Goal: Transaction & Acquisition: Obtain resource

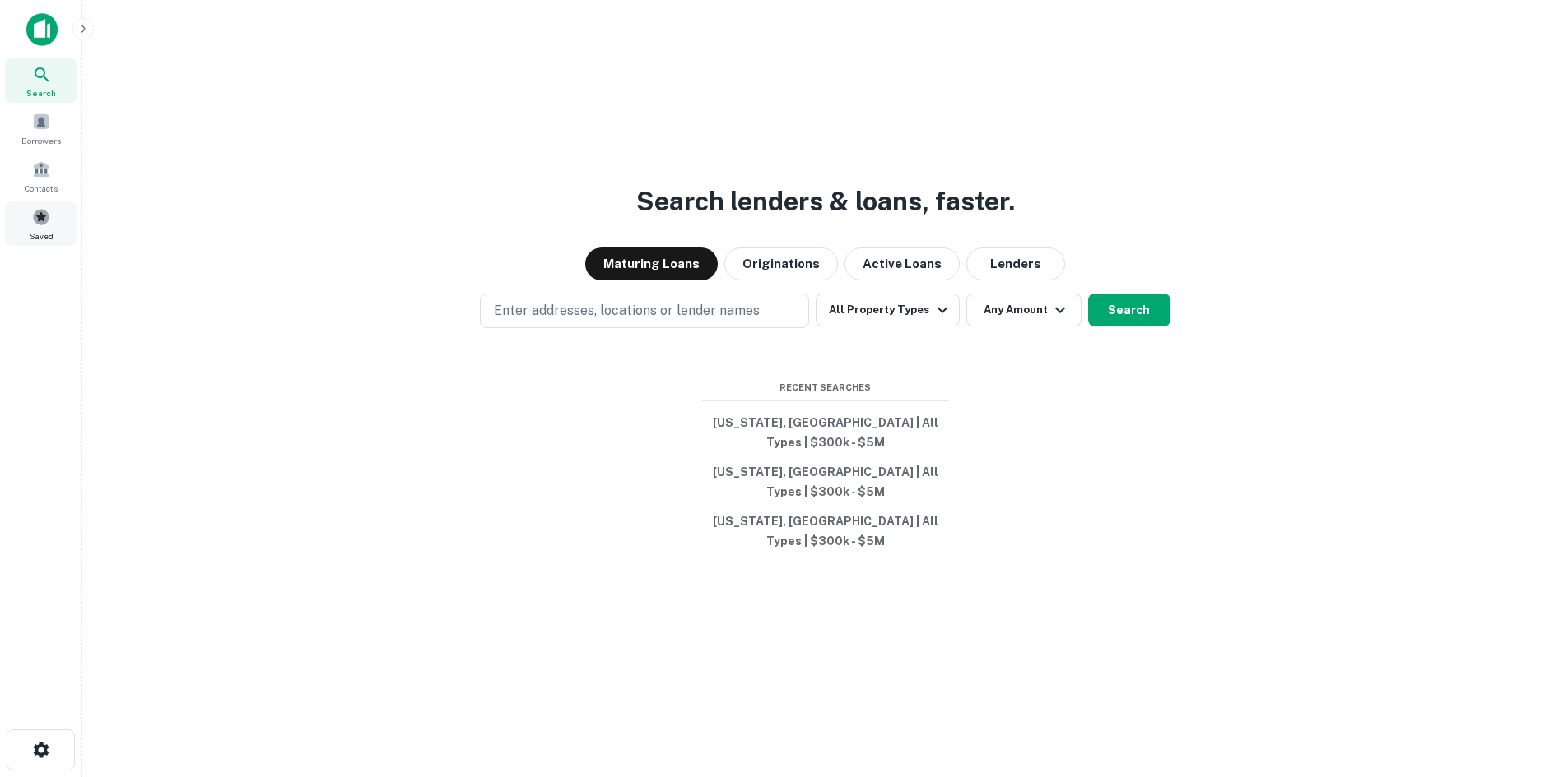
click at [44, 215] on span at bounding box center [41, 217] width 18 height 18
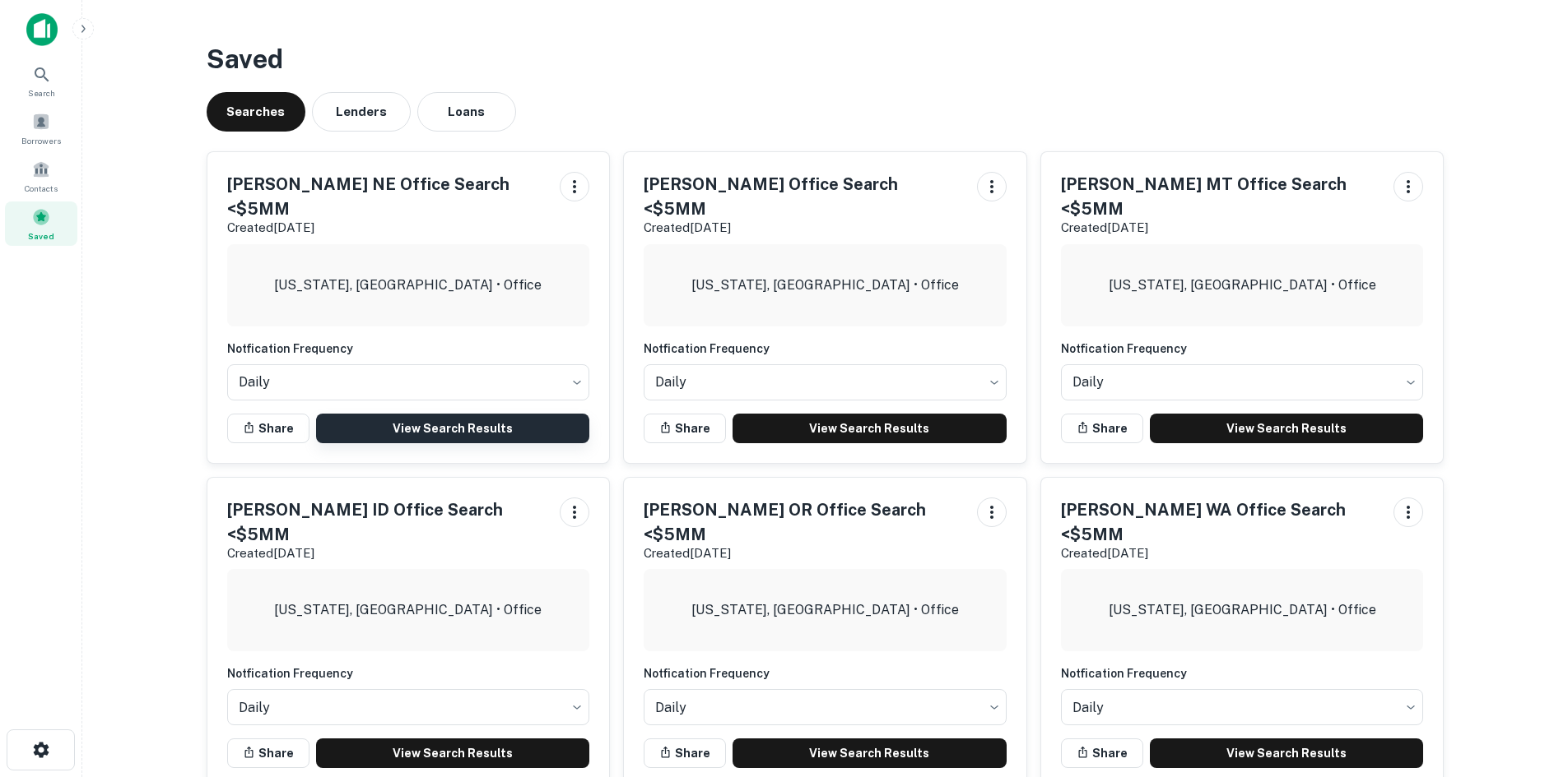
click at [446, 413] on link "View Search Results" at bounding box center [453, 428] width 274 height 30
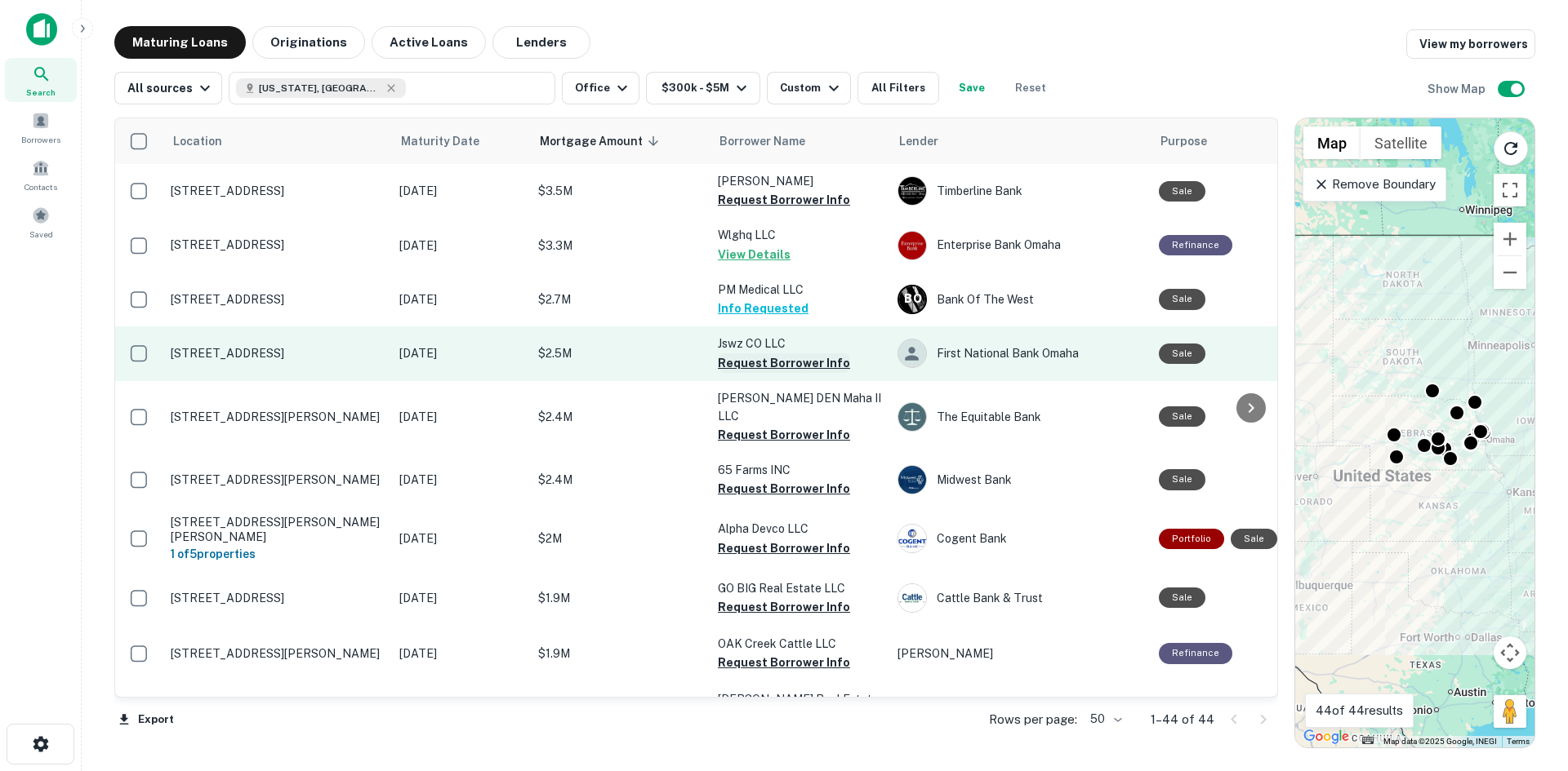
click at [777, 364] on button "Request Borrower Info" at bounding box center [784, 363] width 132 height 20
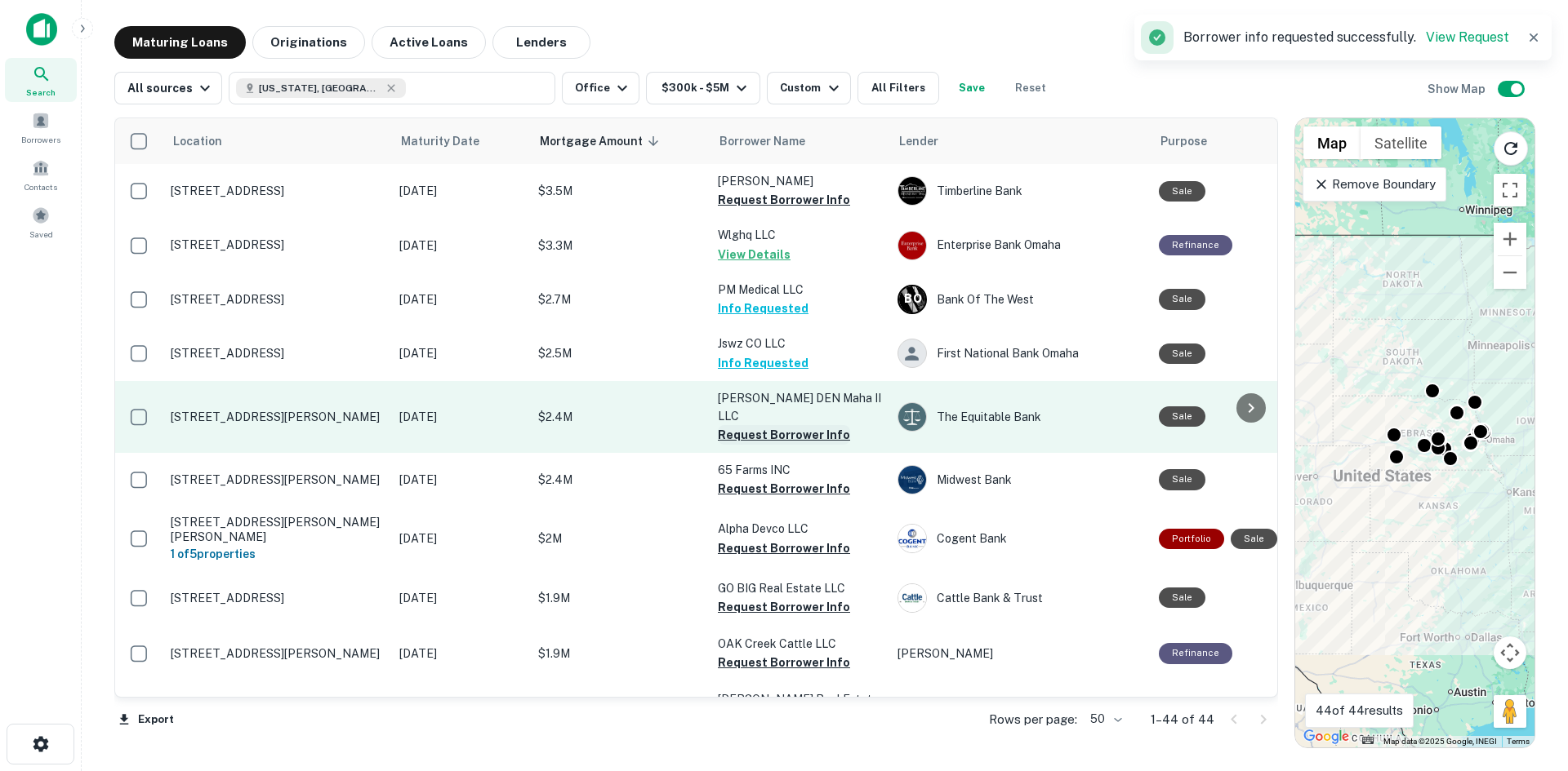
click at [776, 425] on button "Request Borrower Info" at bounding box center [784, 435] width 132 height 20
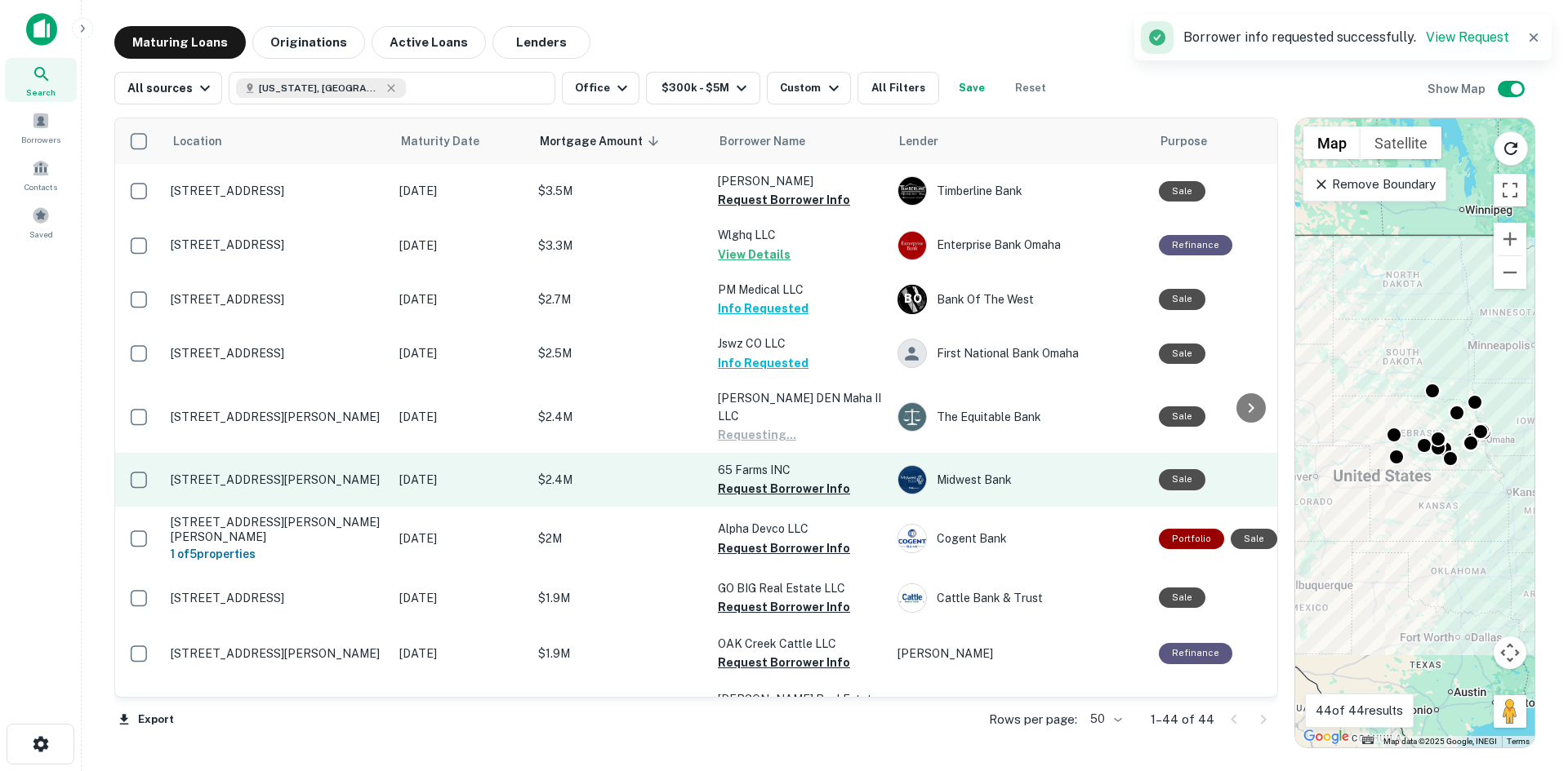
click at [784, 480] on button "Request Borrower Info" at bounding box center [784, 489] width 132 height 20
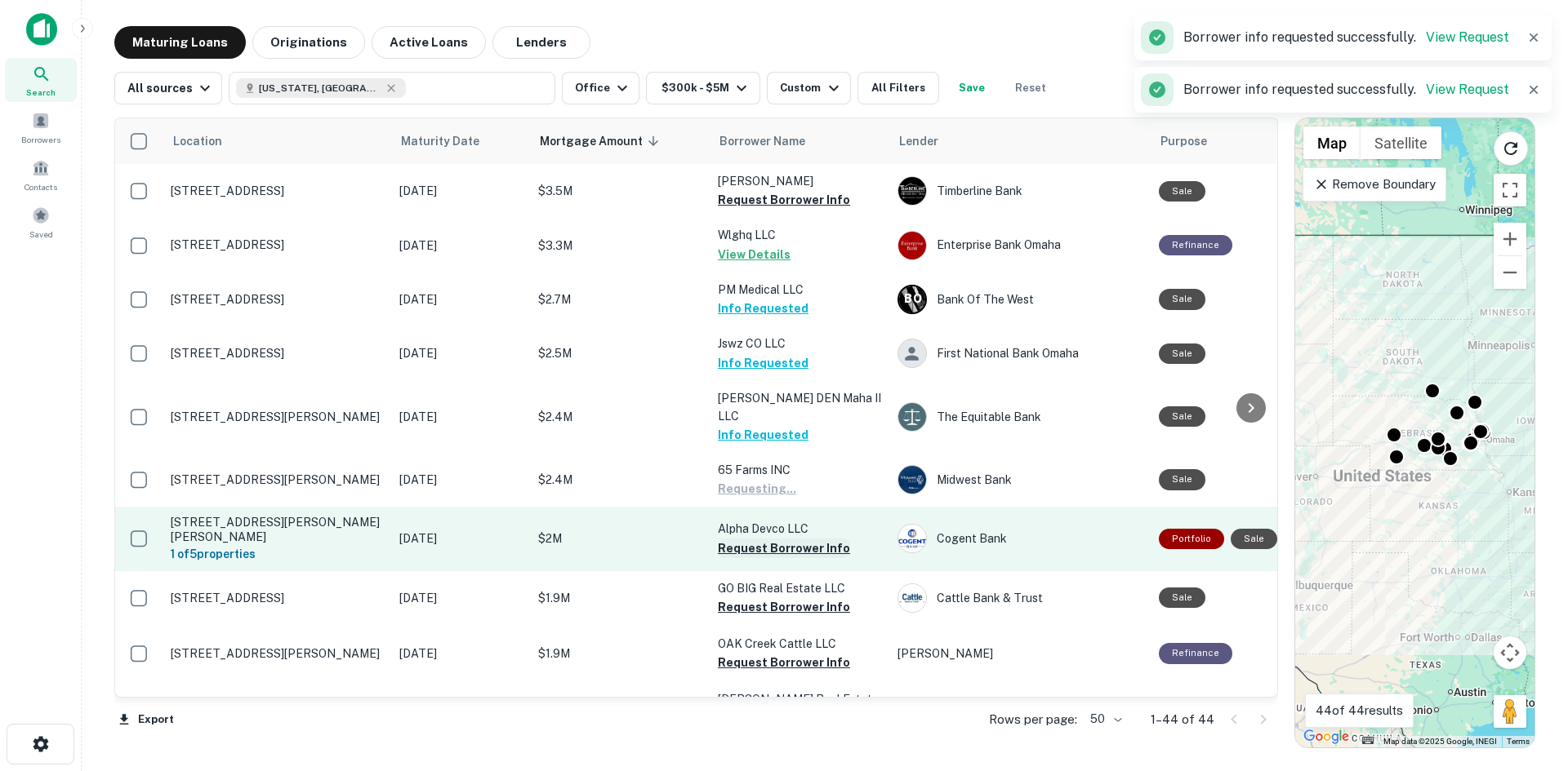
click at [784, 538] on button "Request Borrower Info" at bounding box center [784, 548] width 132 height 20
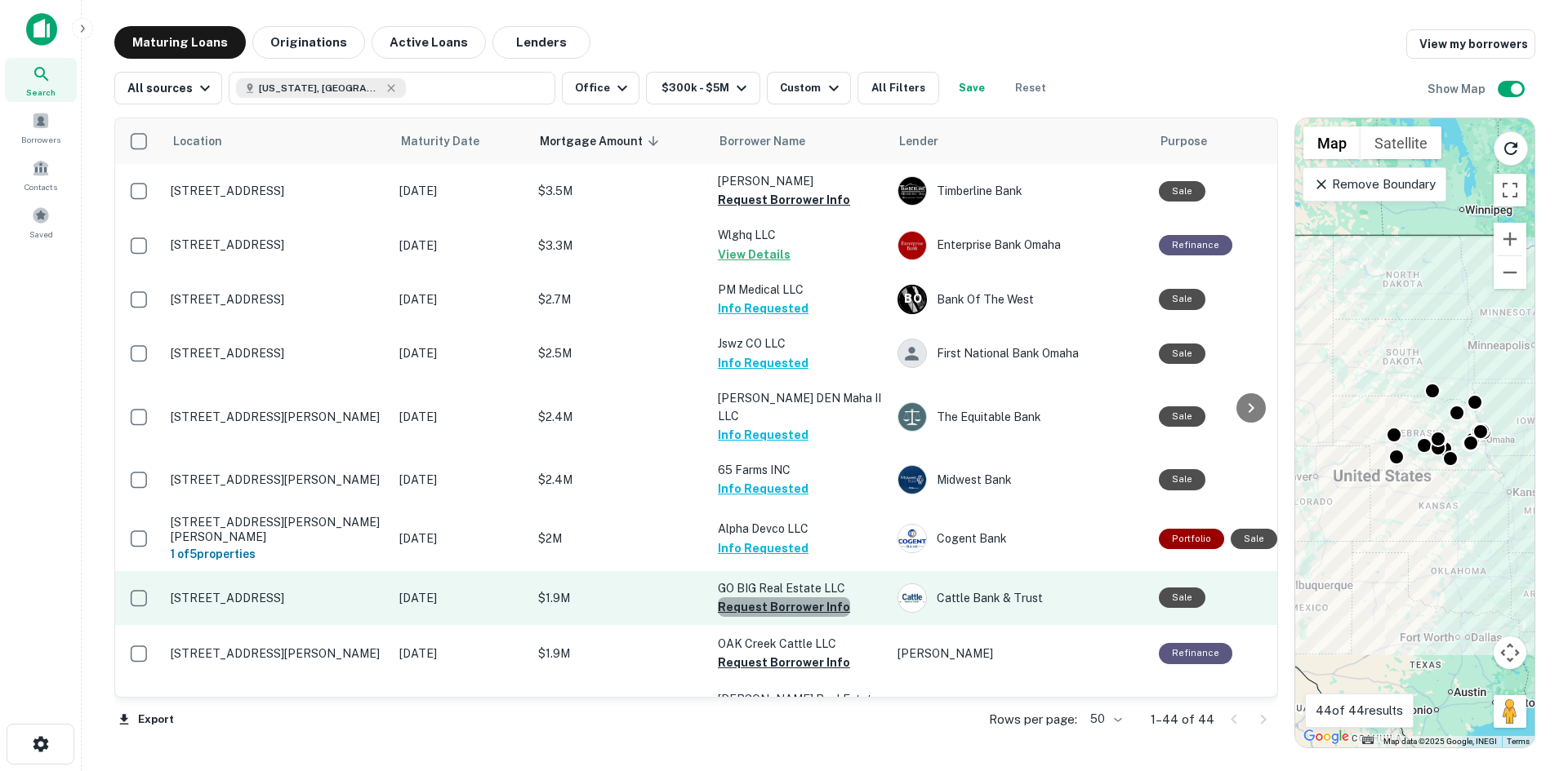
click at [783, 597] on button "Request Borrower Info" at bounding box center [784, 607] width 132 height 20
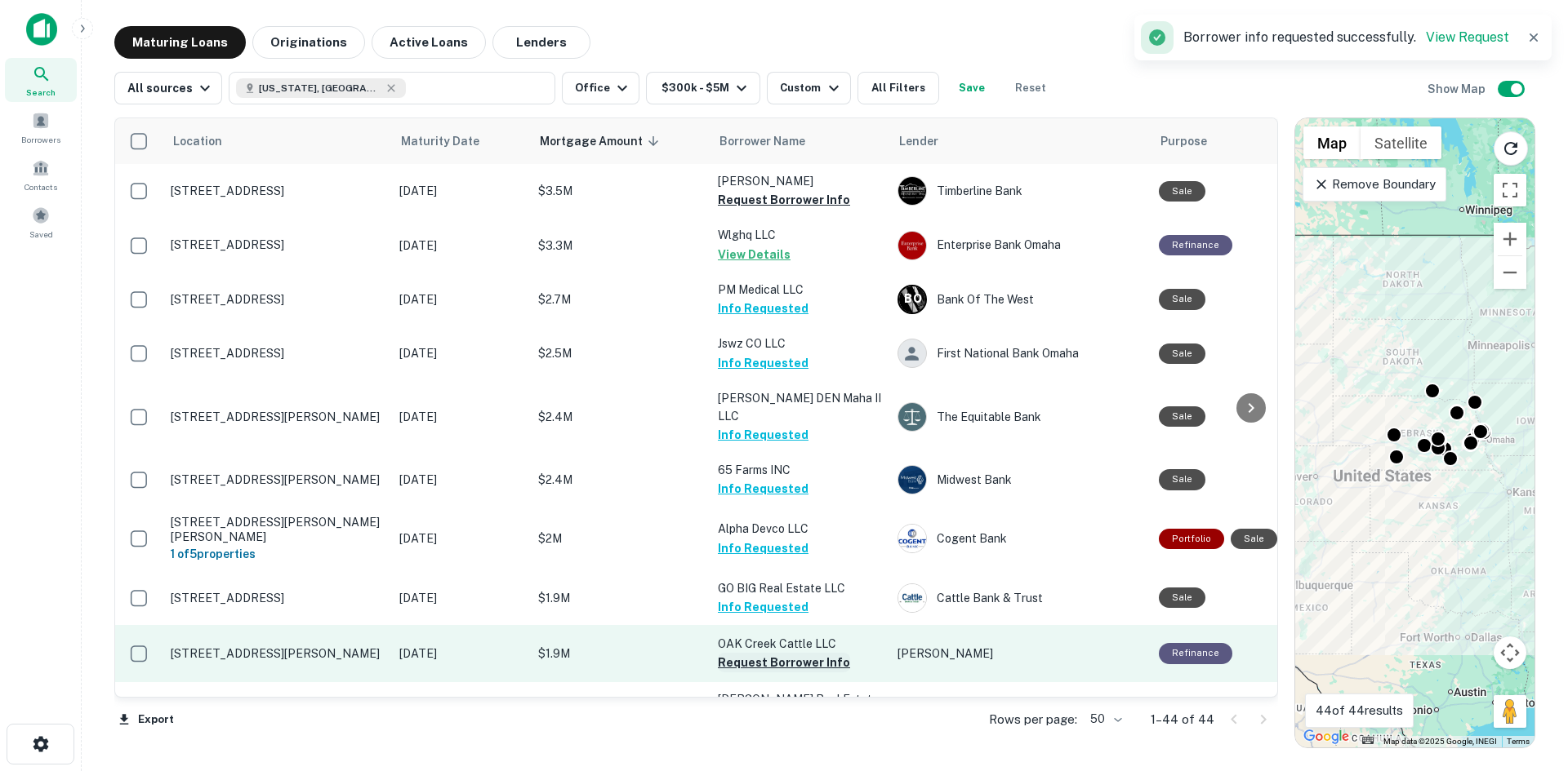
click at [777, 653] on button "Request Borrower Info" at bounding box center [784, 663] width 132 height 20
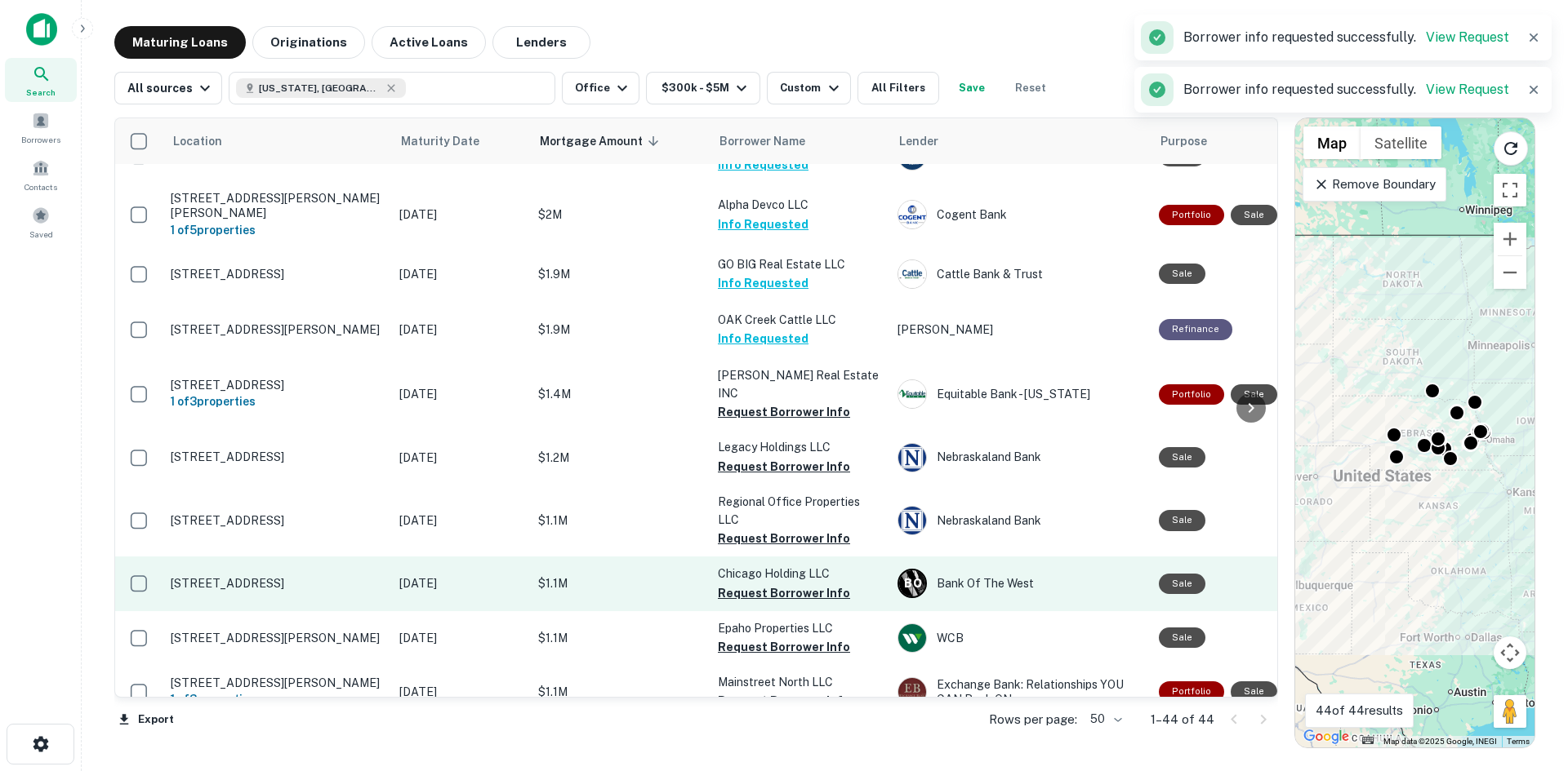
scroll to position [327, 0]
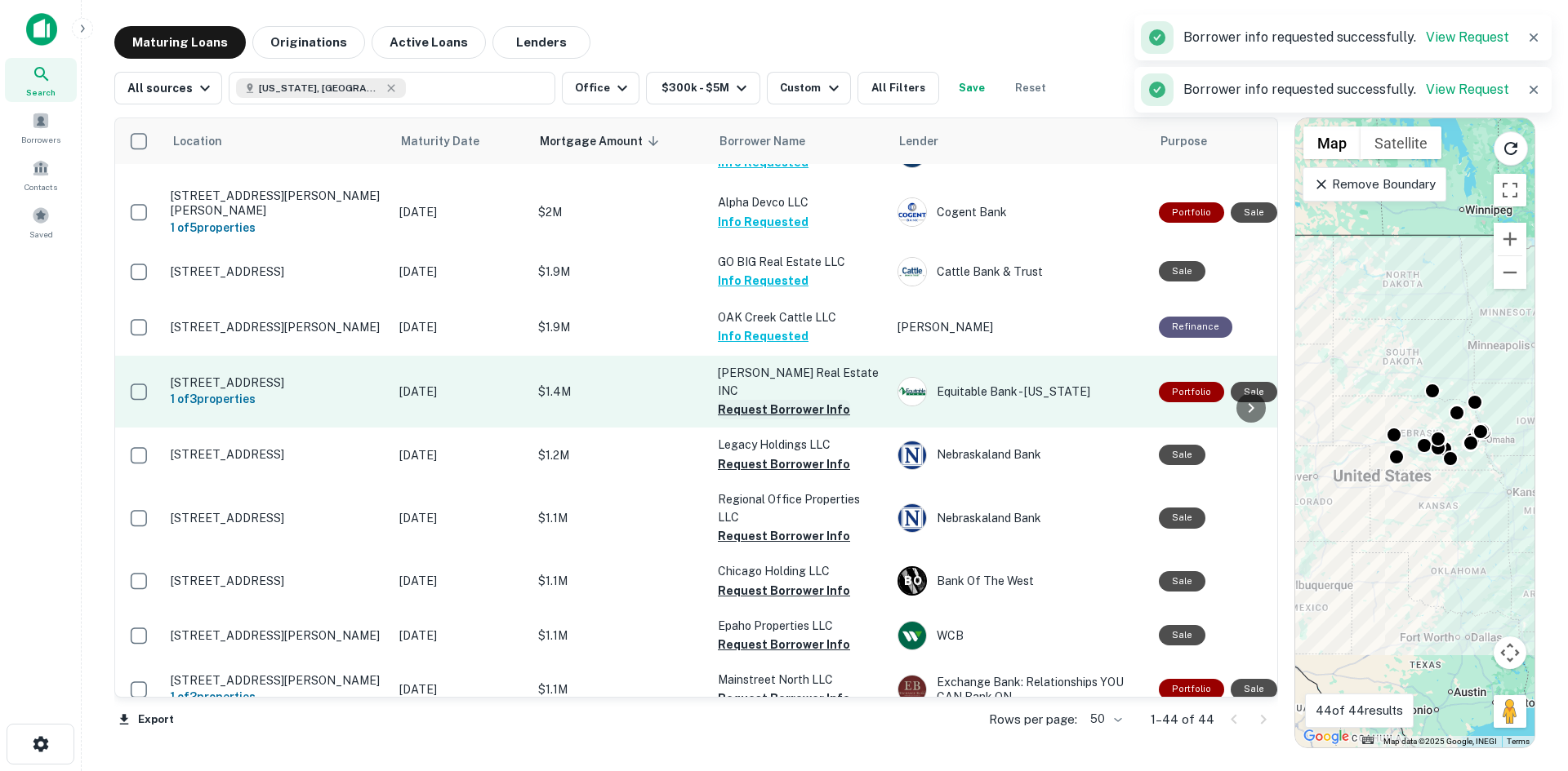
click at [786, 400] on button "Request Borrower Info" at bounding box center [784, 409] width 132 height 20
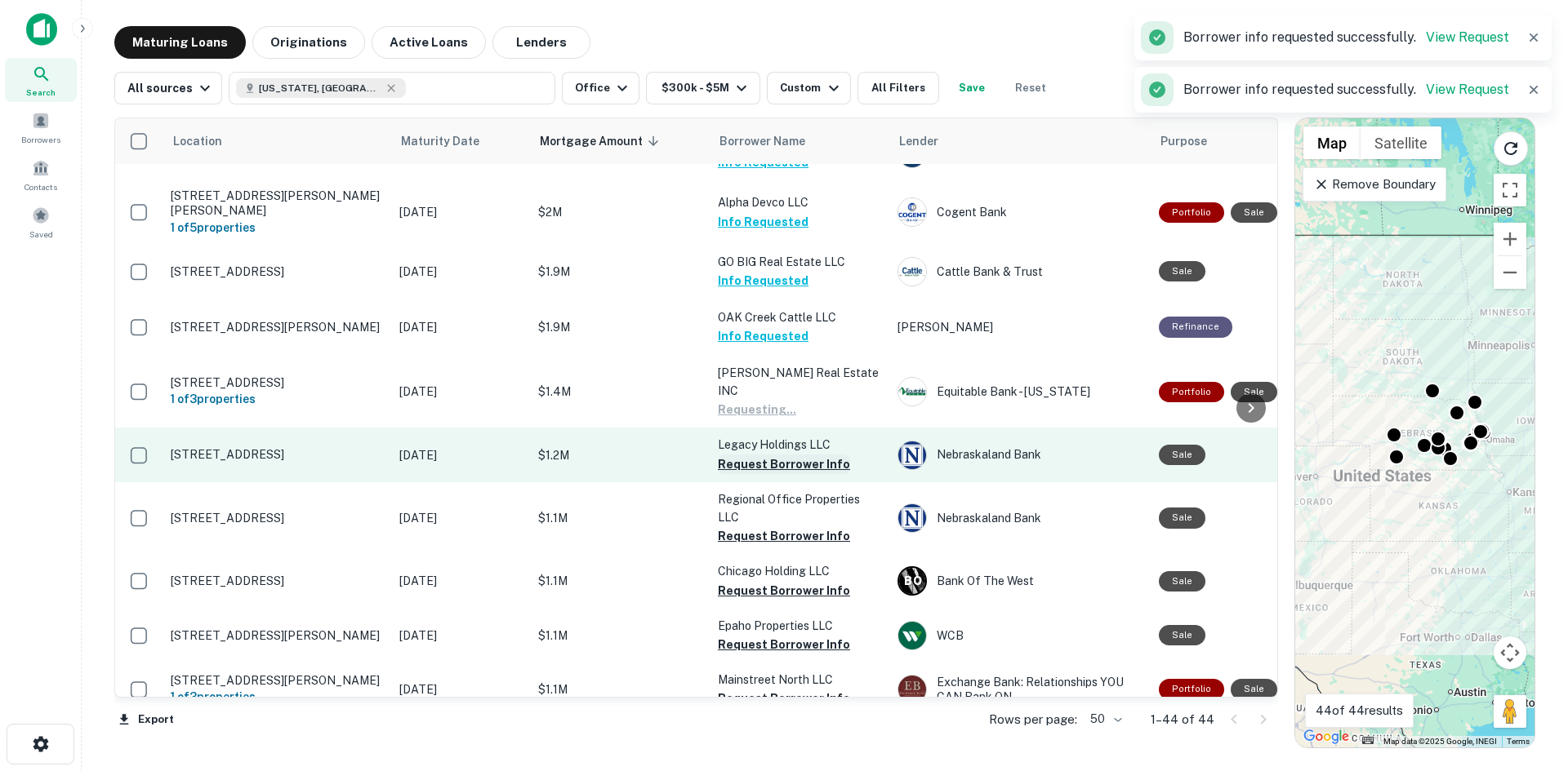
click at [793, 455] on button "Request Borrower Info" at bounding box center [784, 464] width 132 height 20
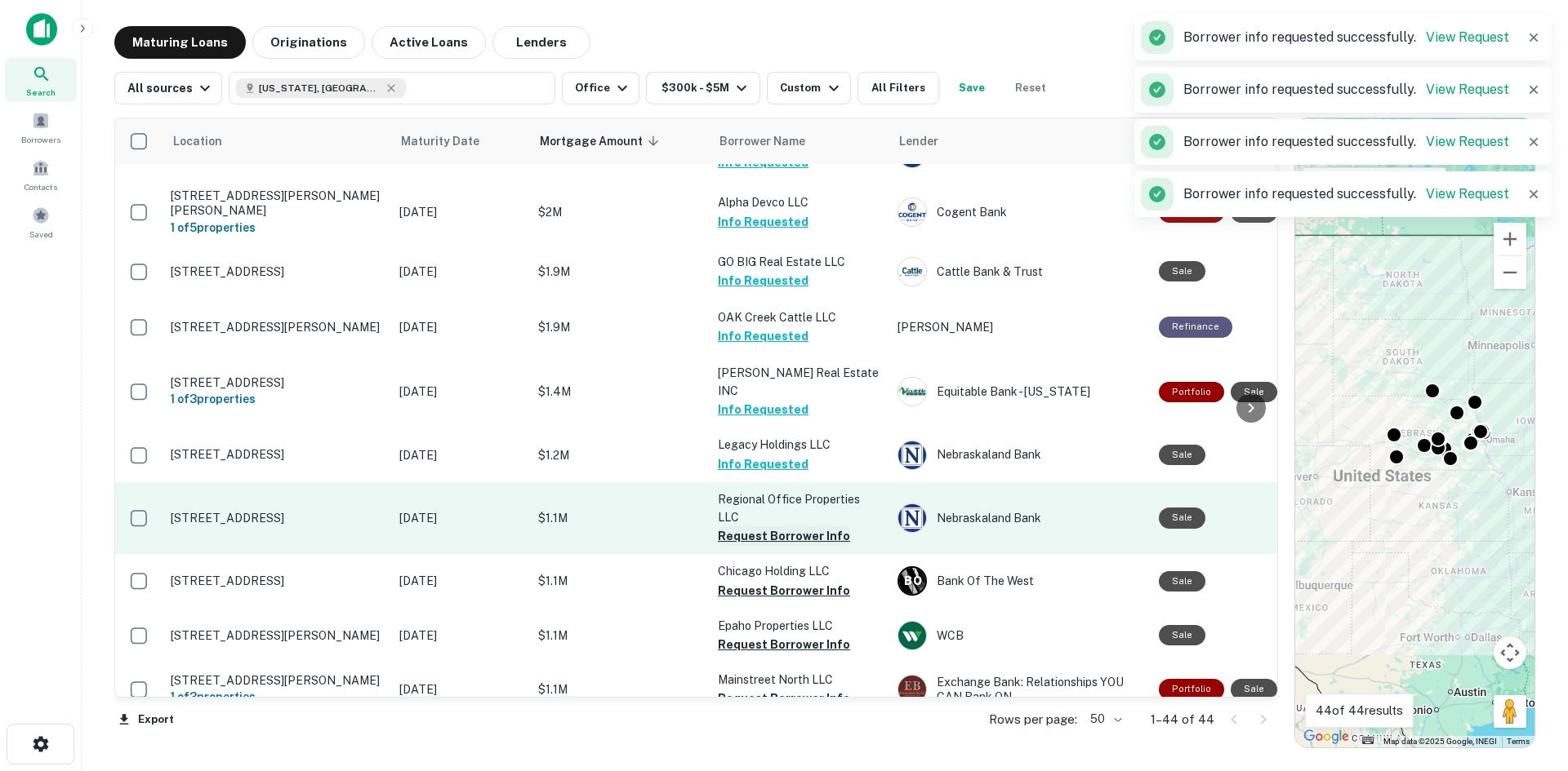
click at [777, 526] on button "Request Borrower Info" at bounding box center [784, 536] width 132 height 20
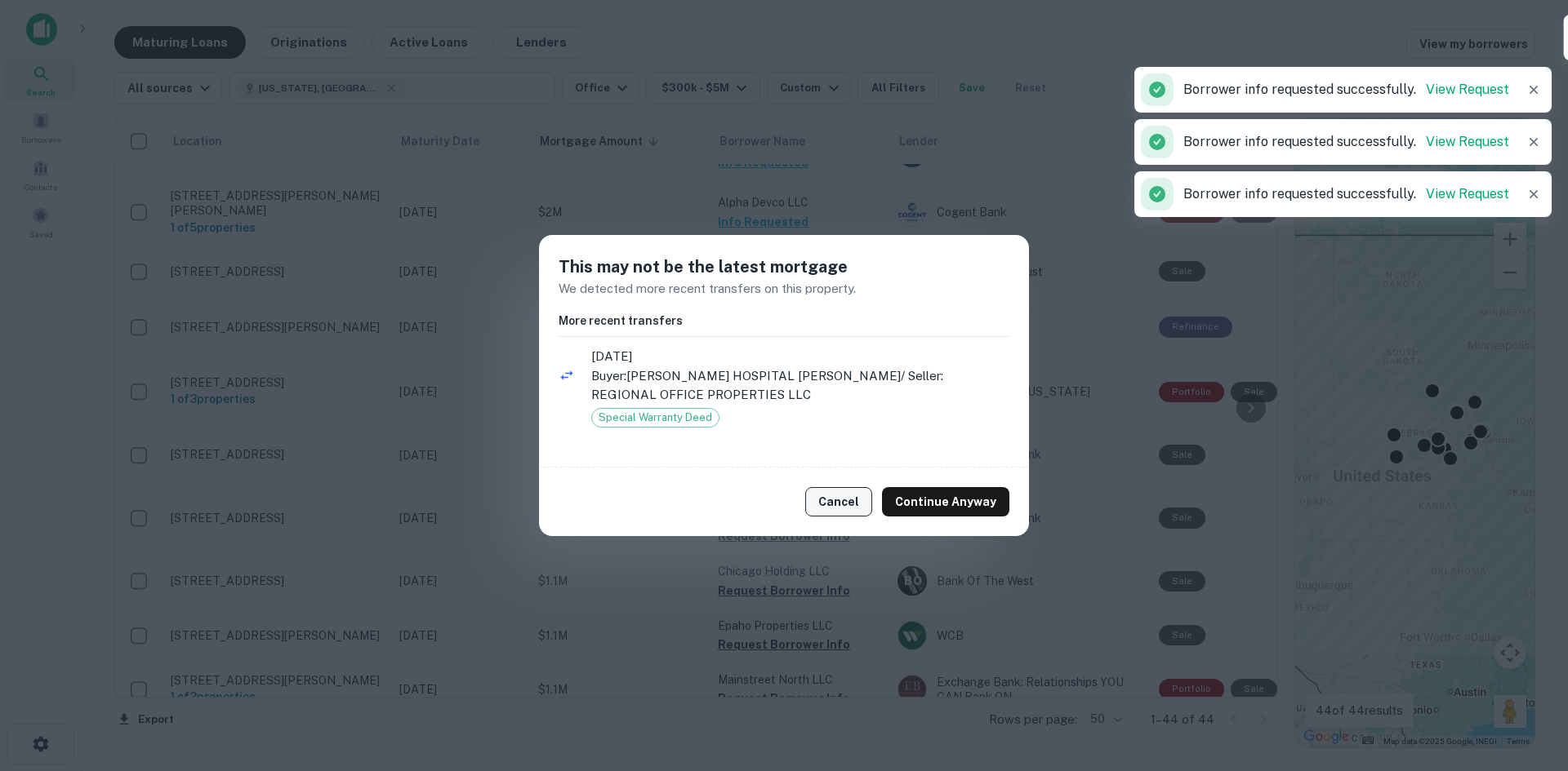
click at [822, 505] on button "Cancel" at bounding box center [839, 501] width 66 height 29
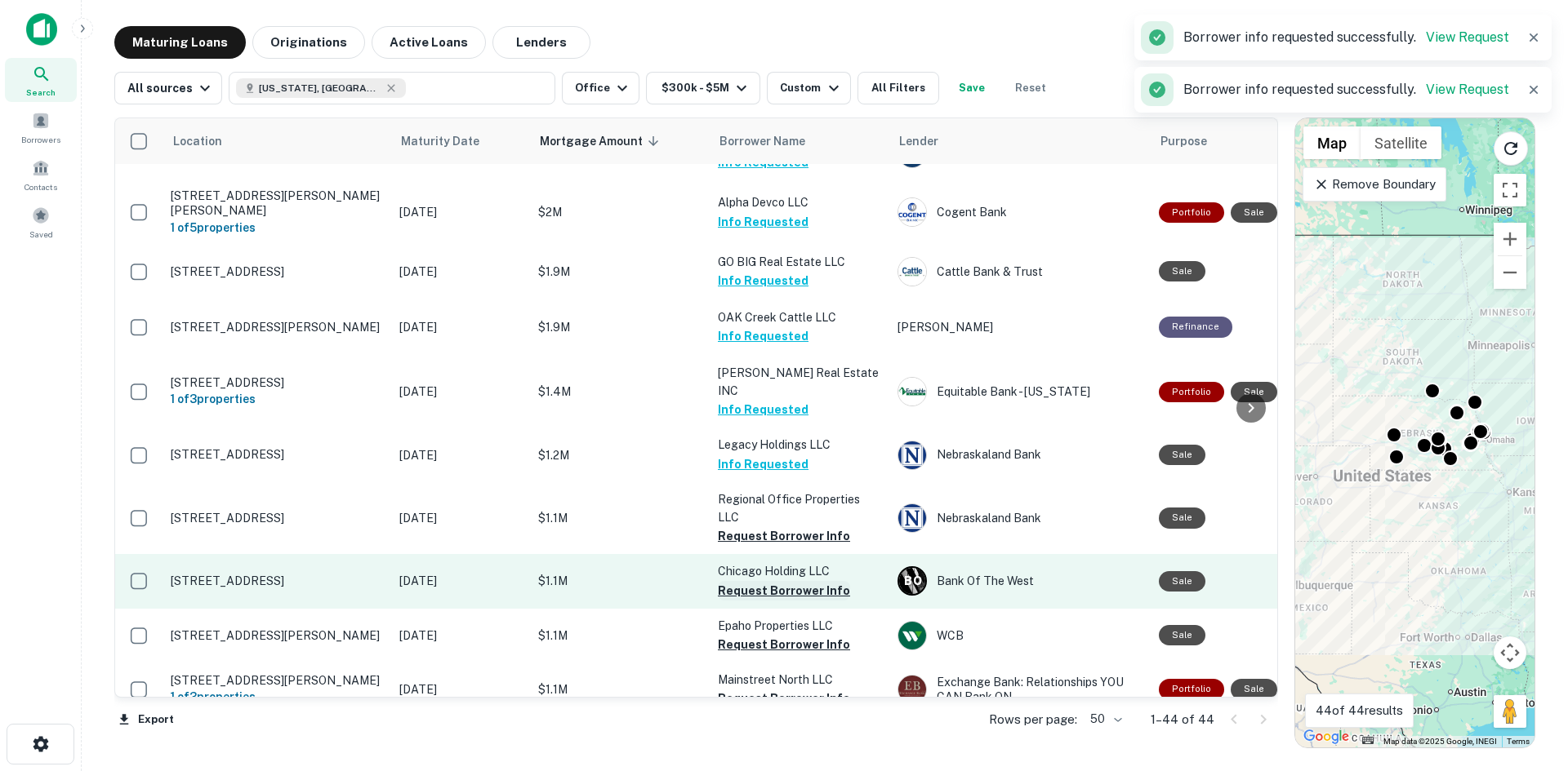
click at [766, 581] on button "Request Borrower Info" at bounding box center [784, 591] width 132 height 20
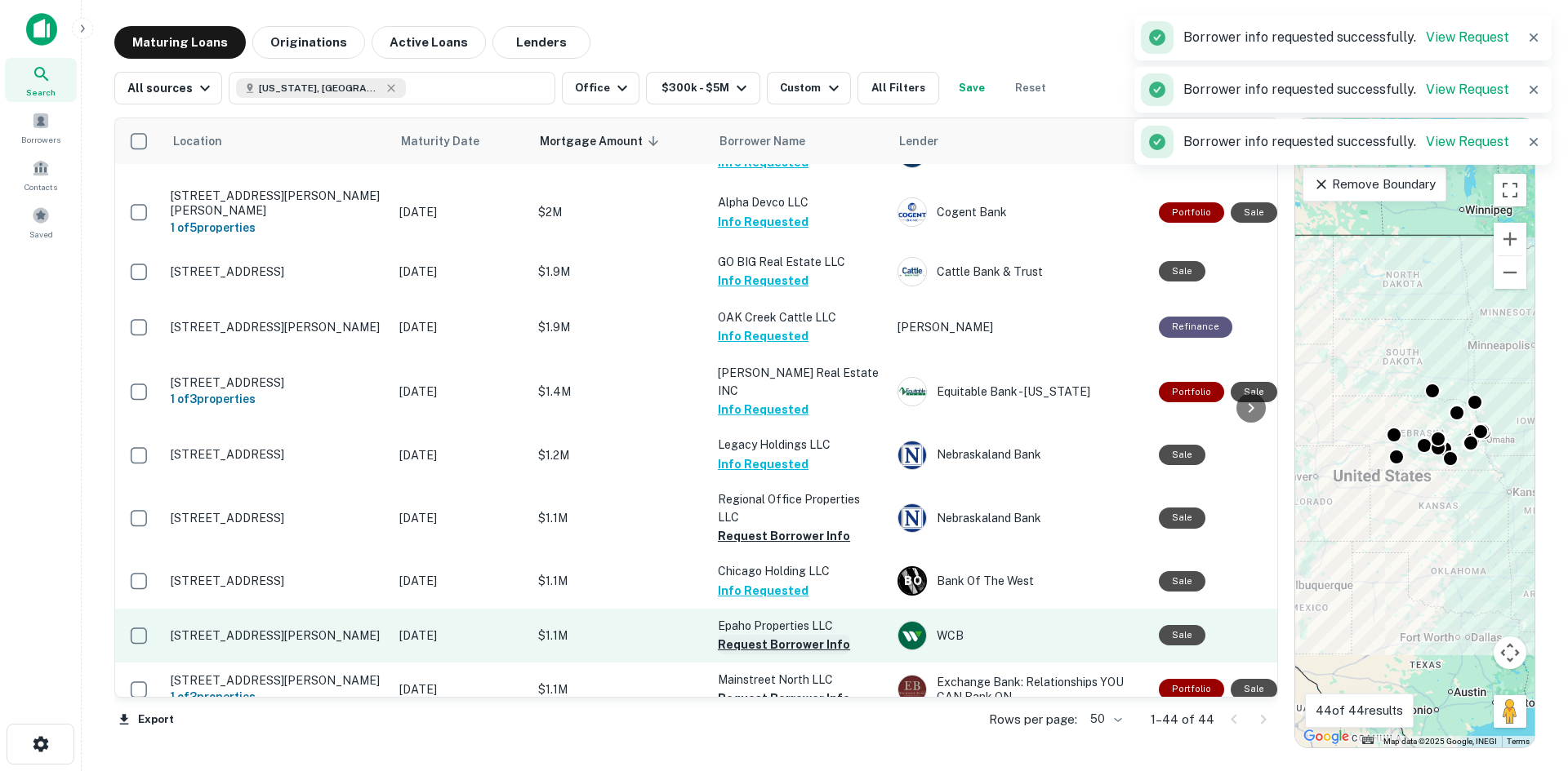
click at [776, 635] on button "Request Borrower Info" at bounding box center [784, 645] width 132 height 20
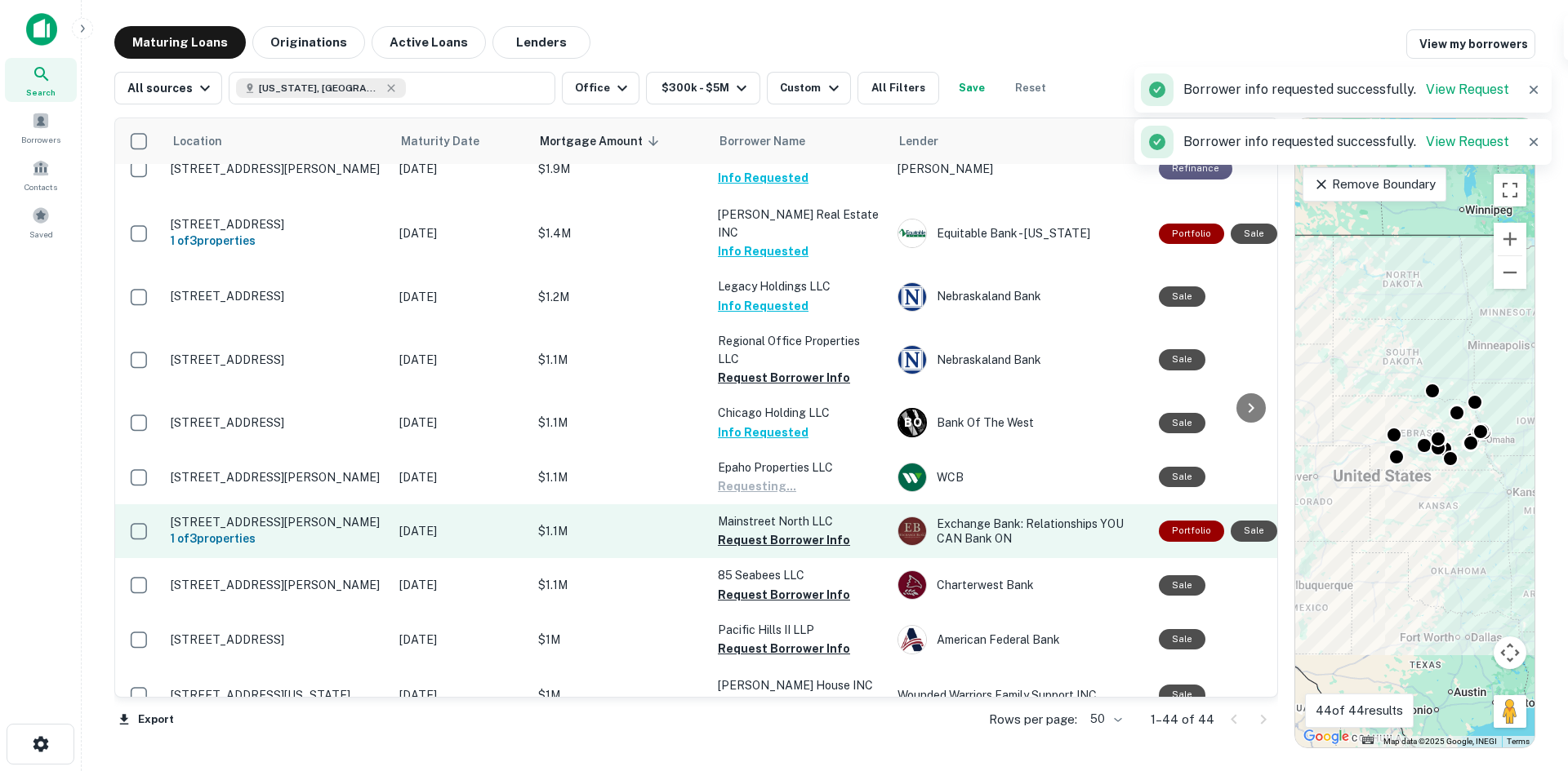
scroll to position [490, 0]
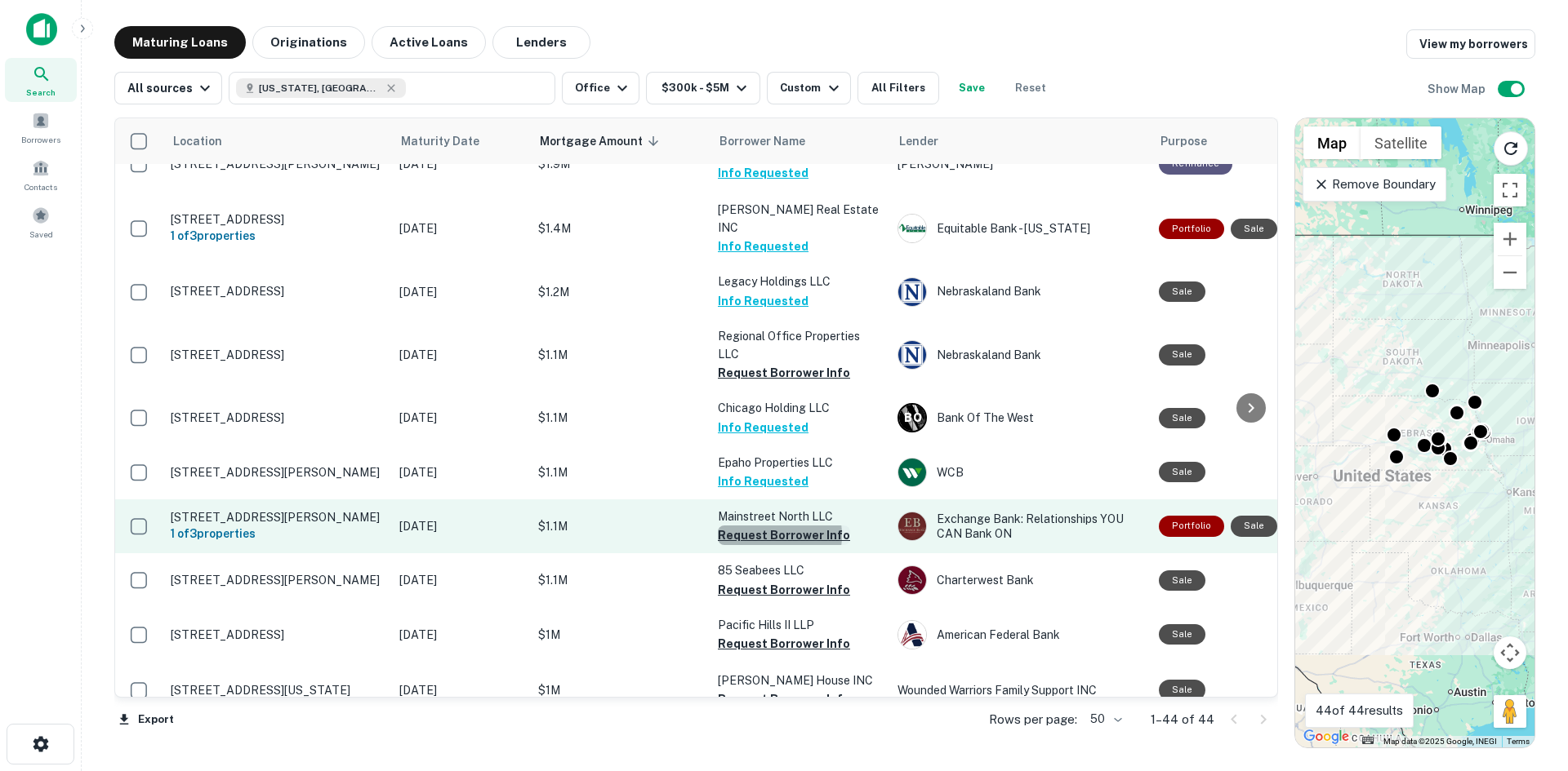
click at [763, 526] on button "Request Borrower Info" at bounding box center [784, 536] width 132 height 20
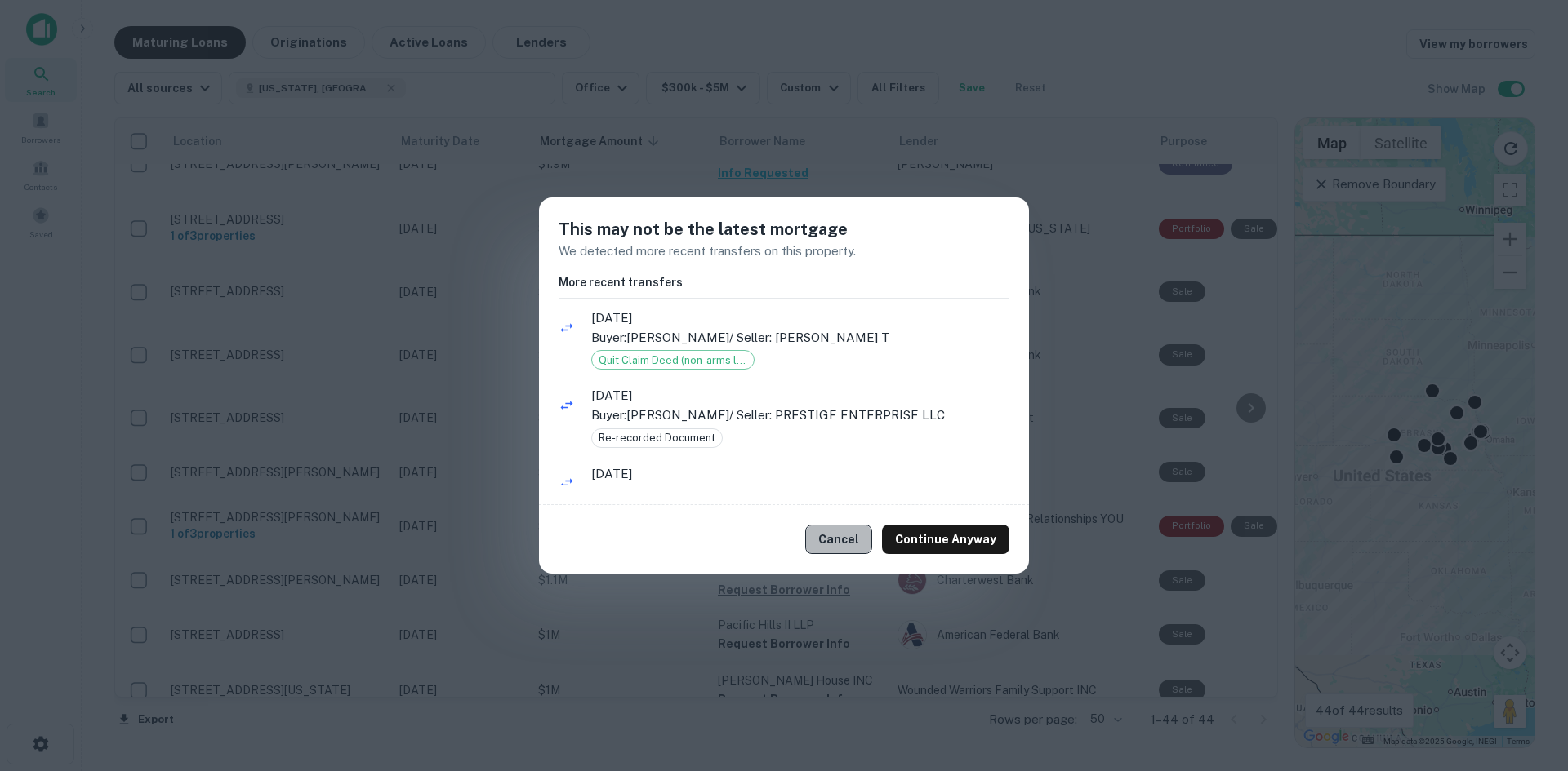
click at [829, 534] on button "Cancel" at bounding box center [839, 539] width 66 height 29
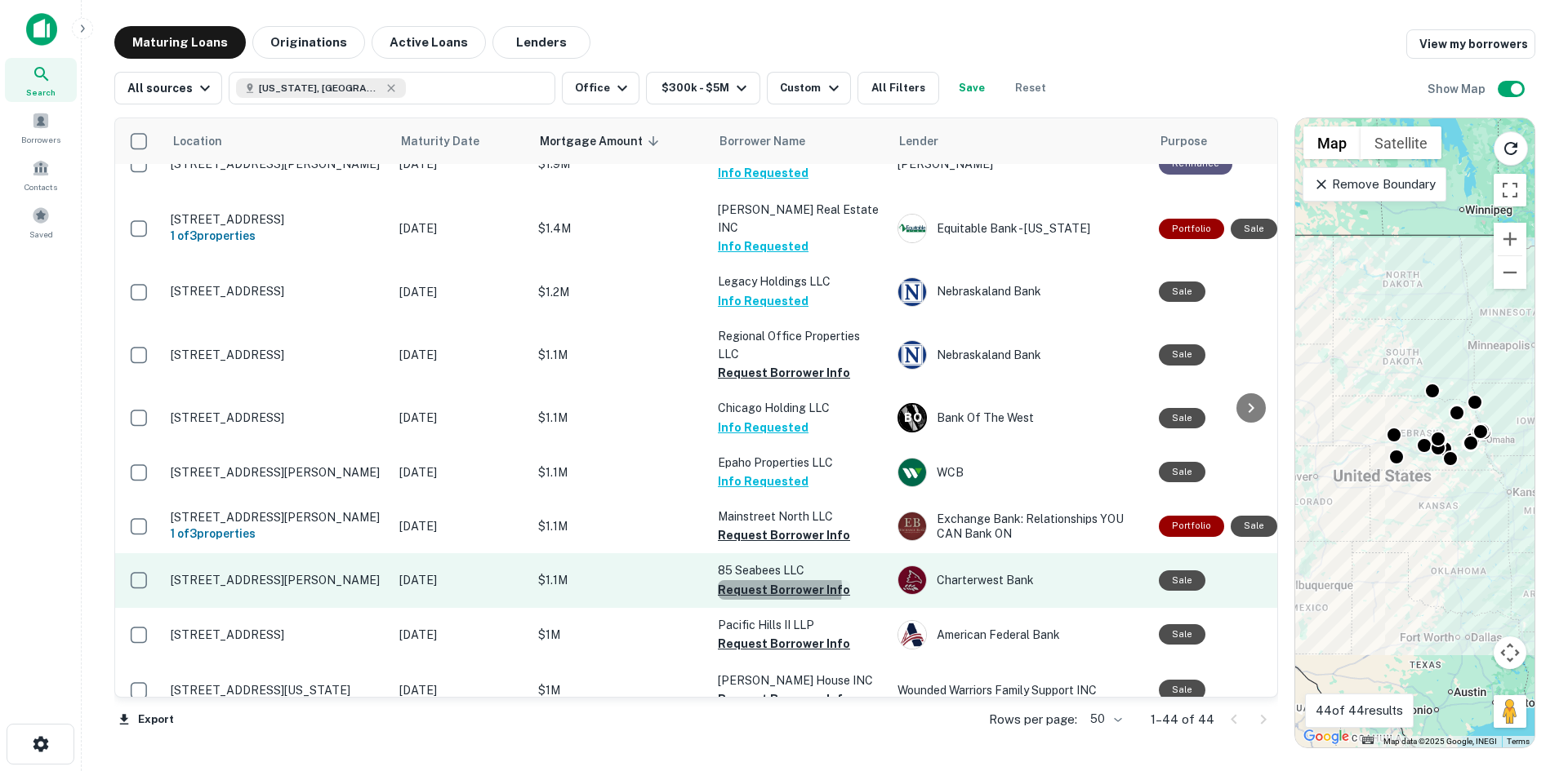
click at [771, 580] on button "Request Borrower Info" at bounding box center [784, 590] width 132 height 20
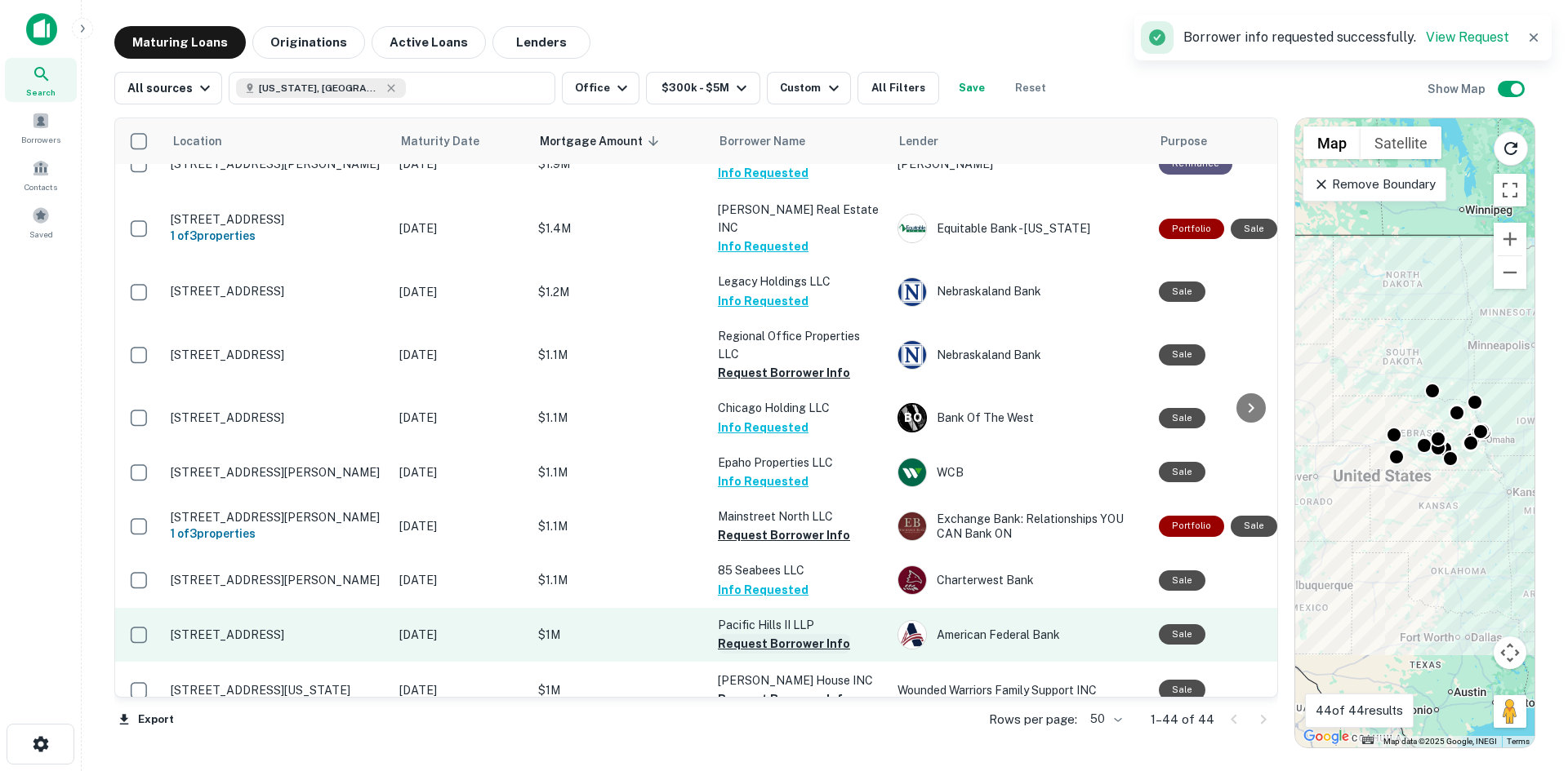
click at [771, 634] on button "Request Borrower Info" at bounding box center [784, 644] width 132 height 20
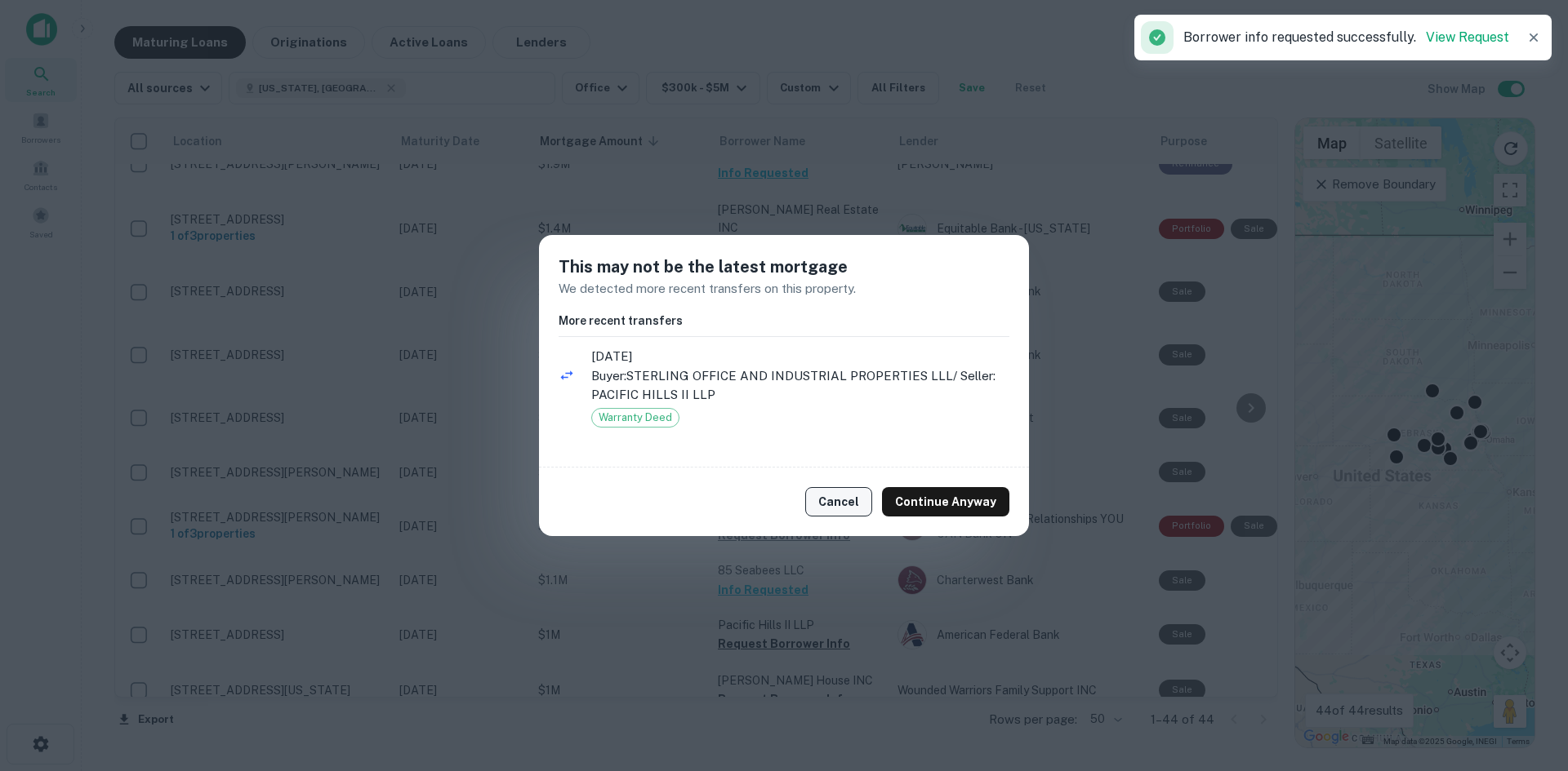
click at [831, 506] on button "Cancel" at bounding box center [839, 501] width 66 height 29
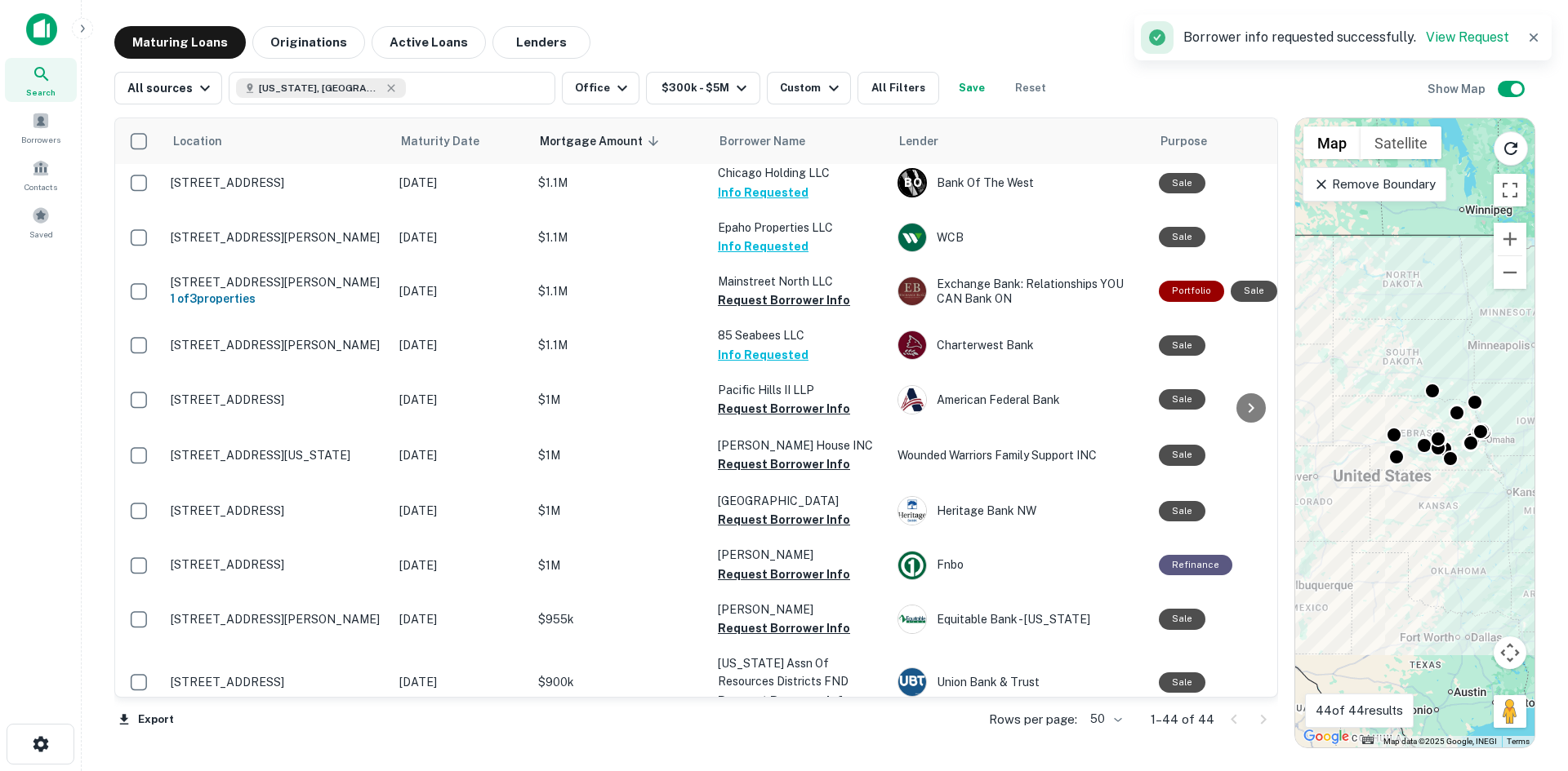
scroll to position [735, 0]
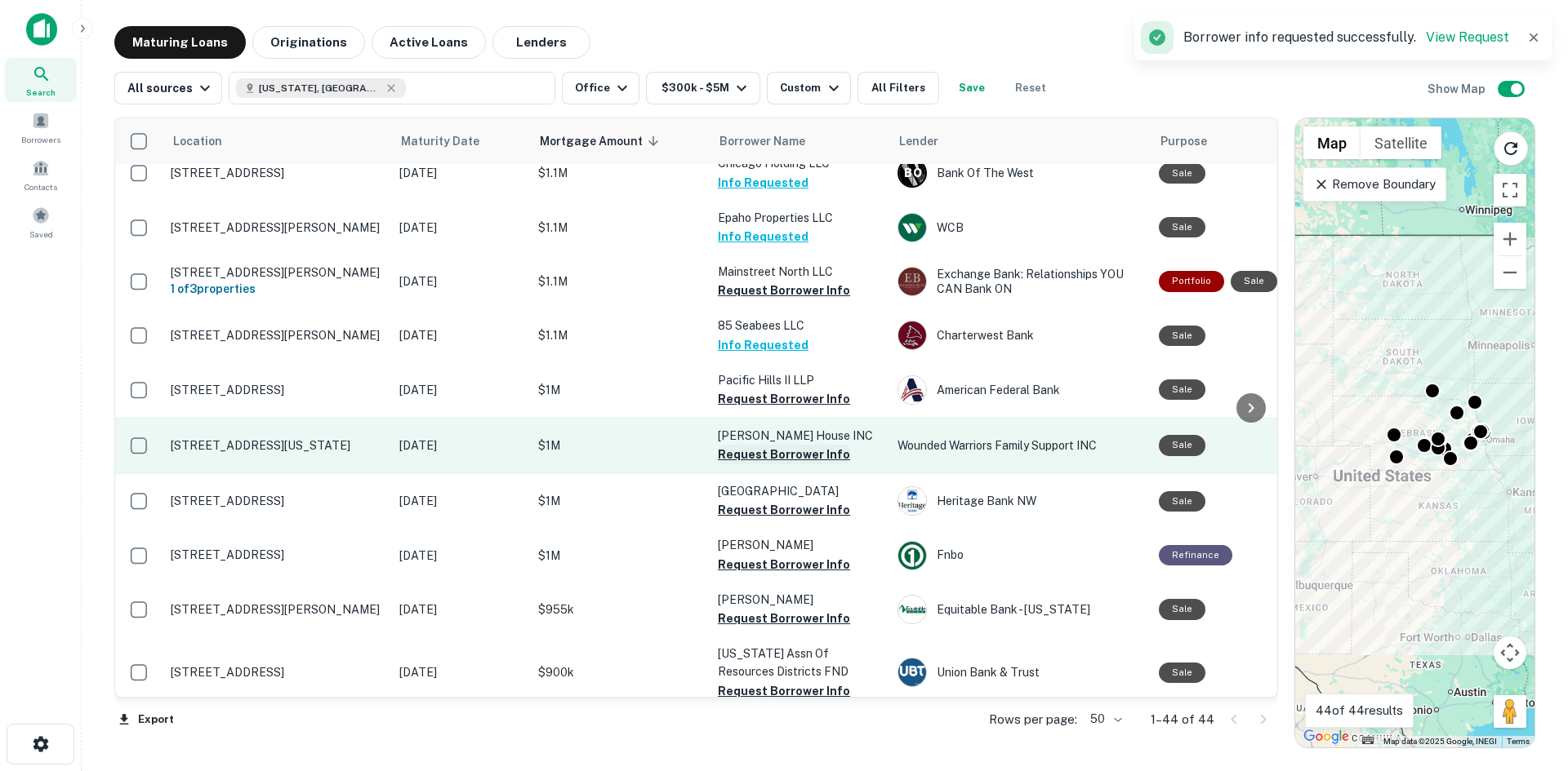
click at [773, 445] on button "Request Borrower Info" at bounding box center [784, 455] width 132 height 20
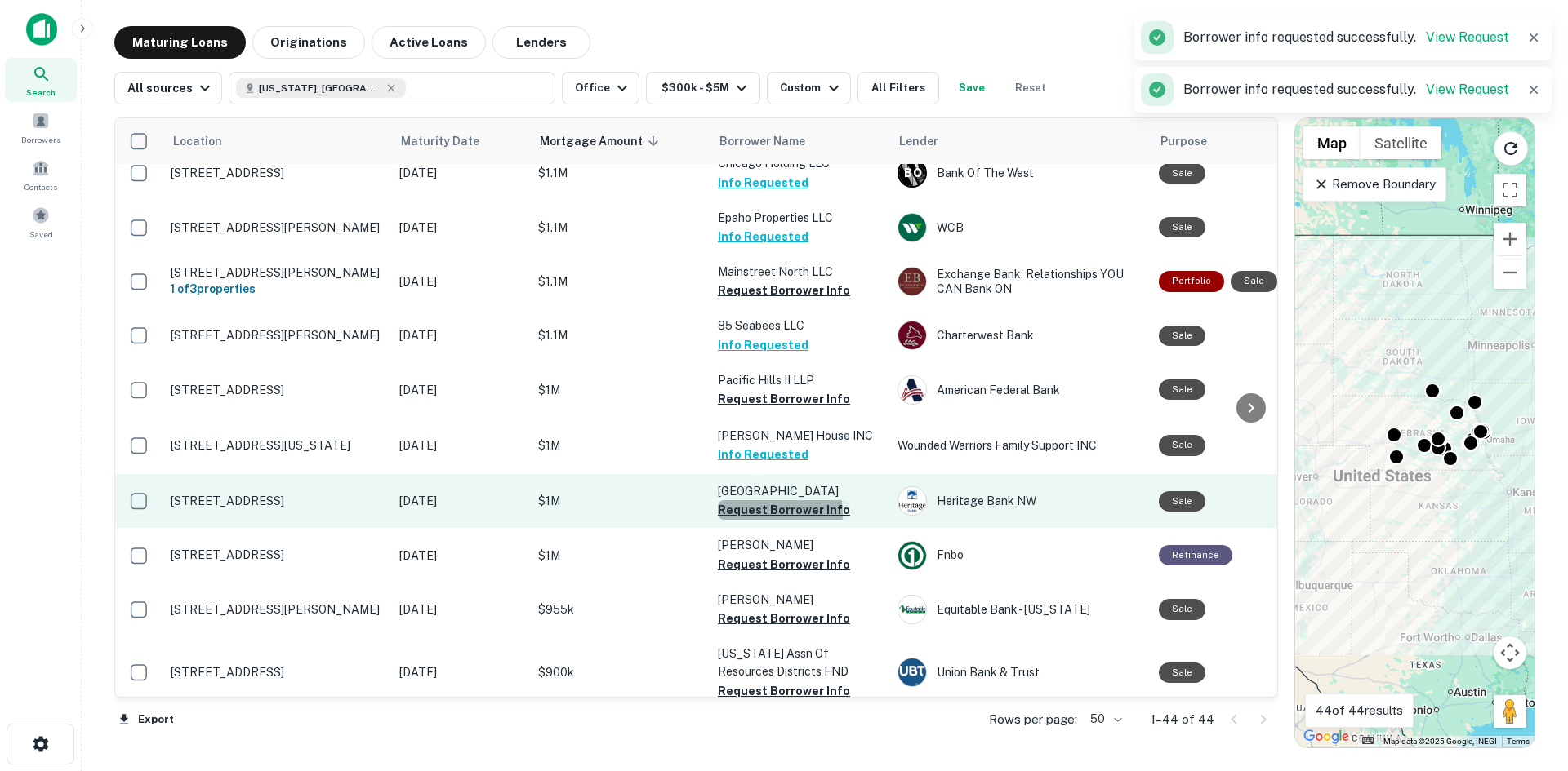
click at [777, 500] on button "Request Borrower Info" at bounding box center [784, 510] width 132 height 20
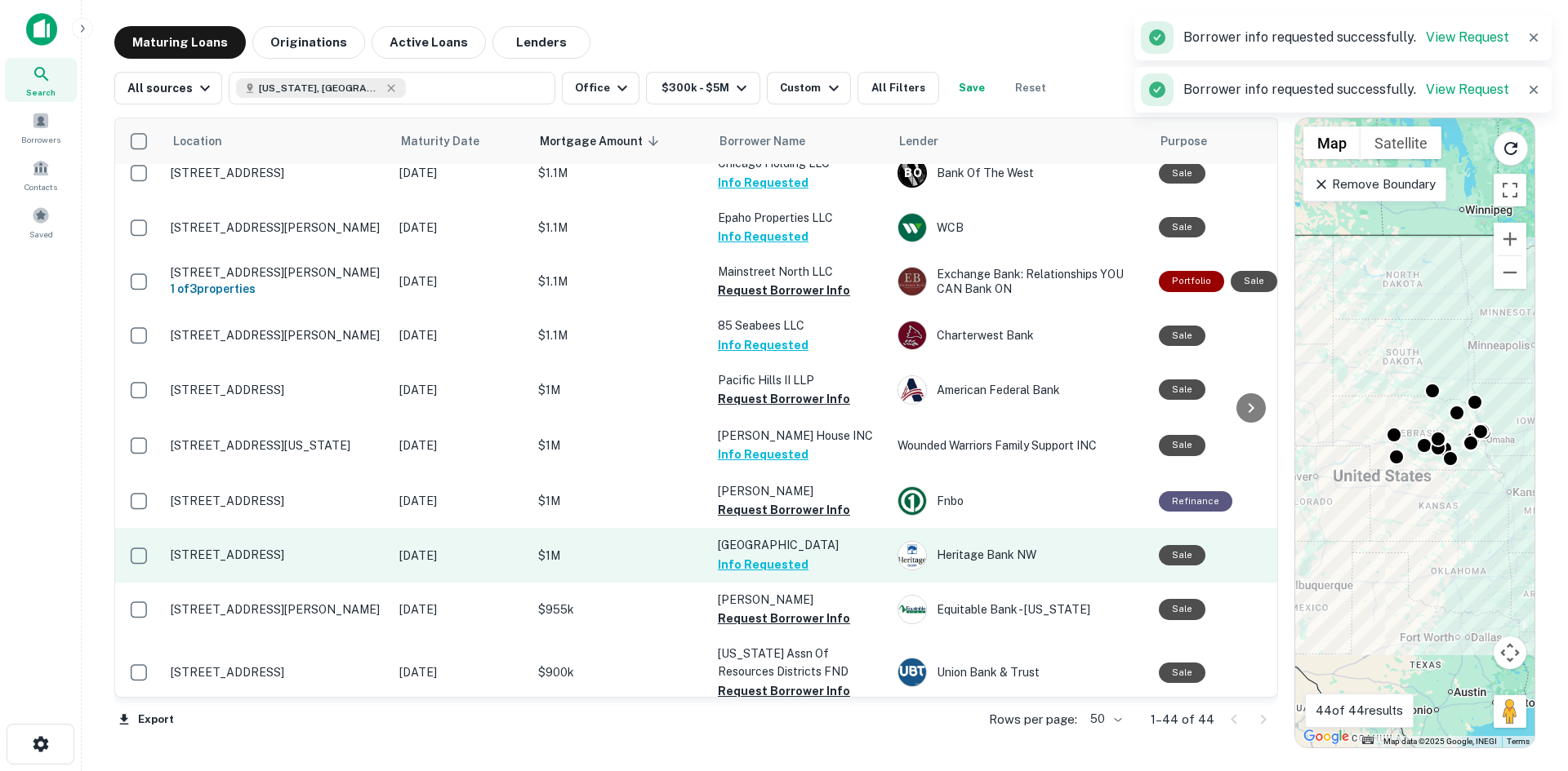
click at [776, 555] on button "Info Requested" at bounding box center [763, 565] width 90 height 20
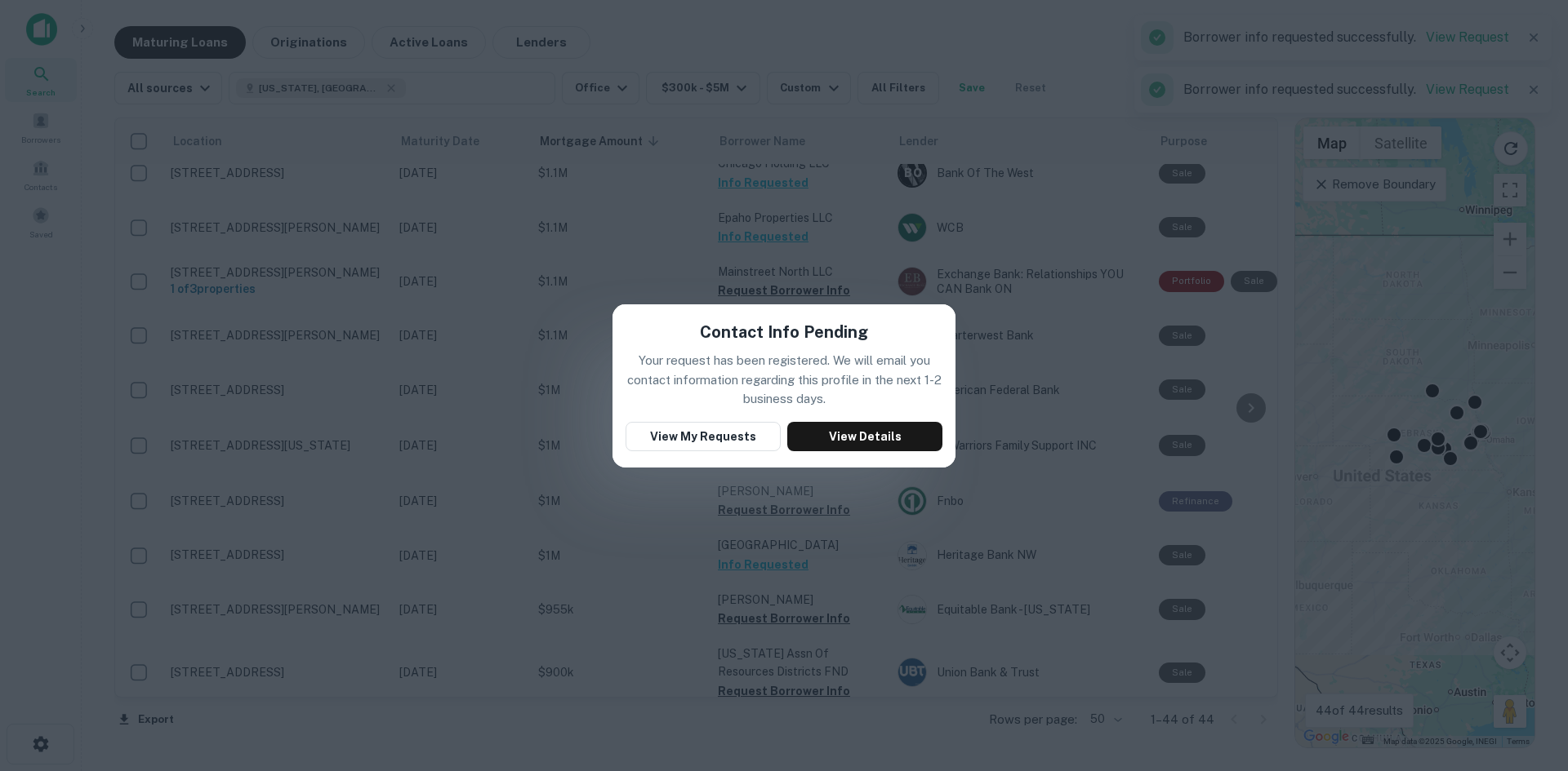
click at [674, 510] on div "Contact Info Pending Your request has been registered. We will email you contac…" at bounding box center [784, 386] width 1568 height 771
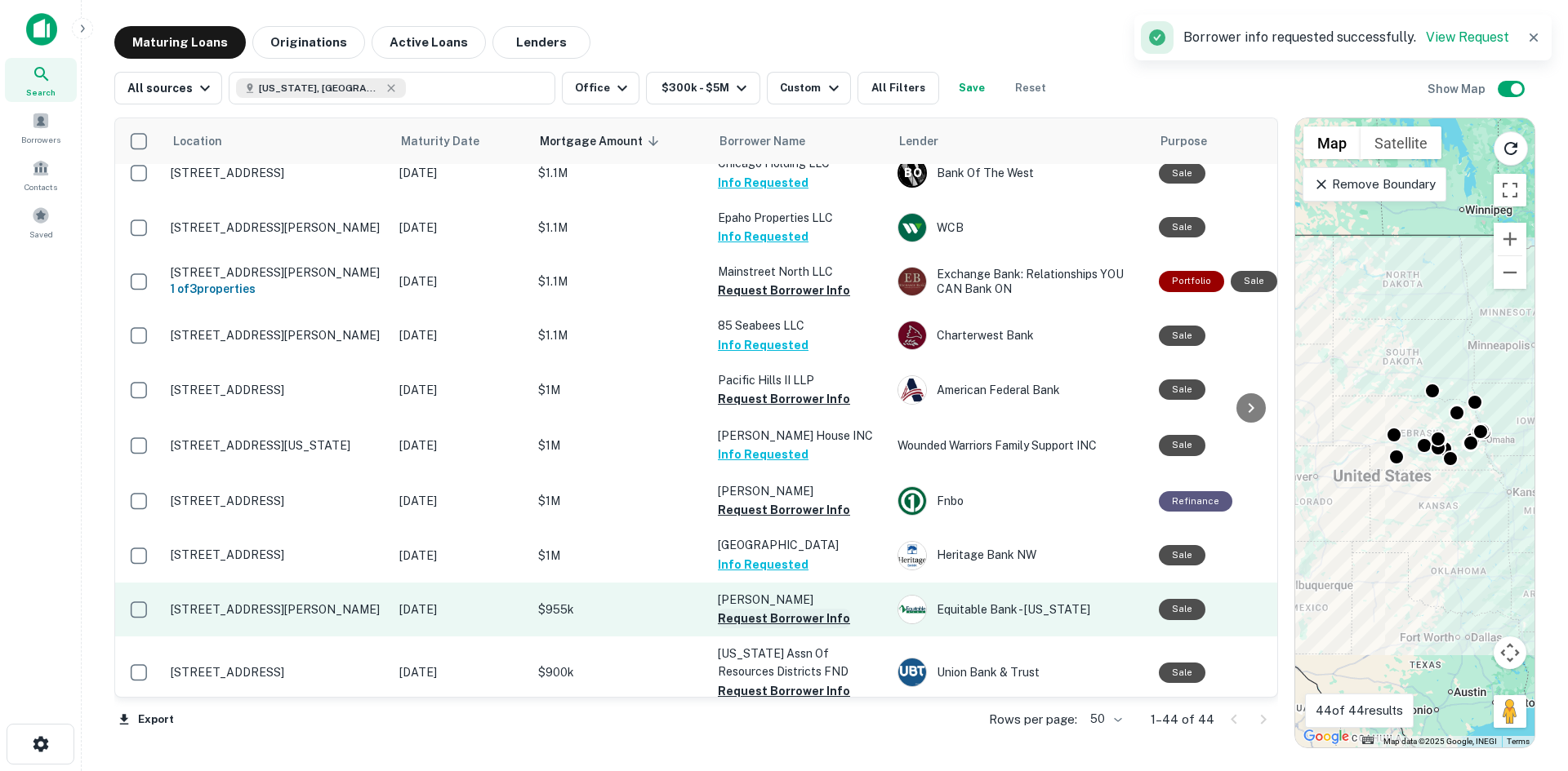
click at [769, 609] on button "Request Borrower Info" at bounding box center [784, 618] width 132 height 20
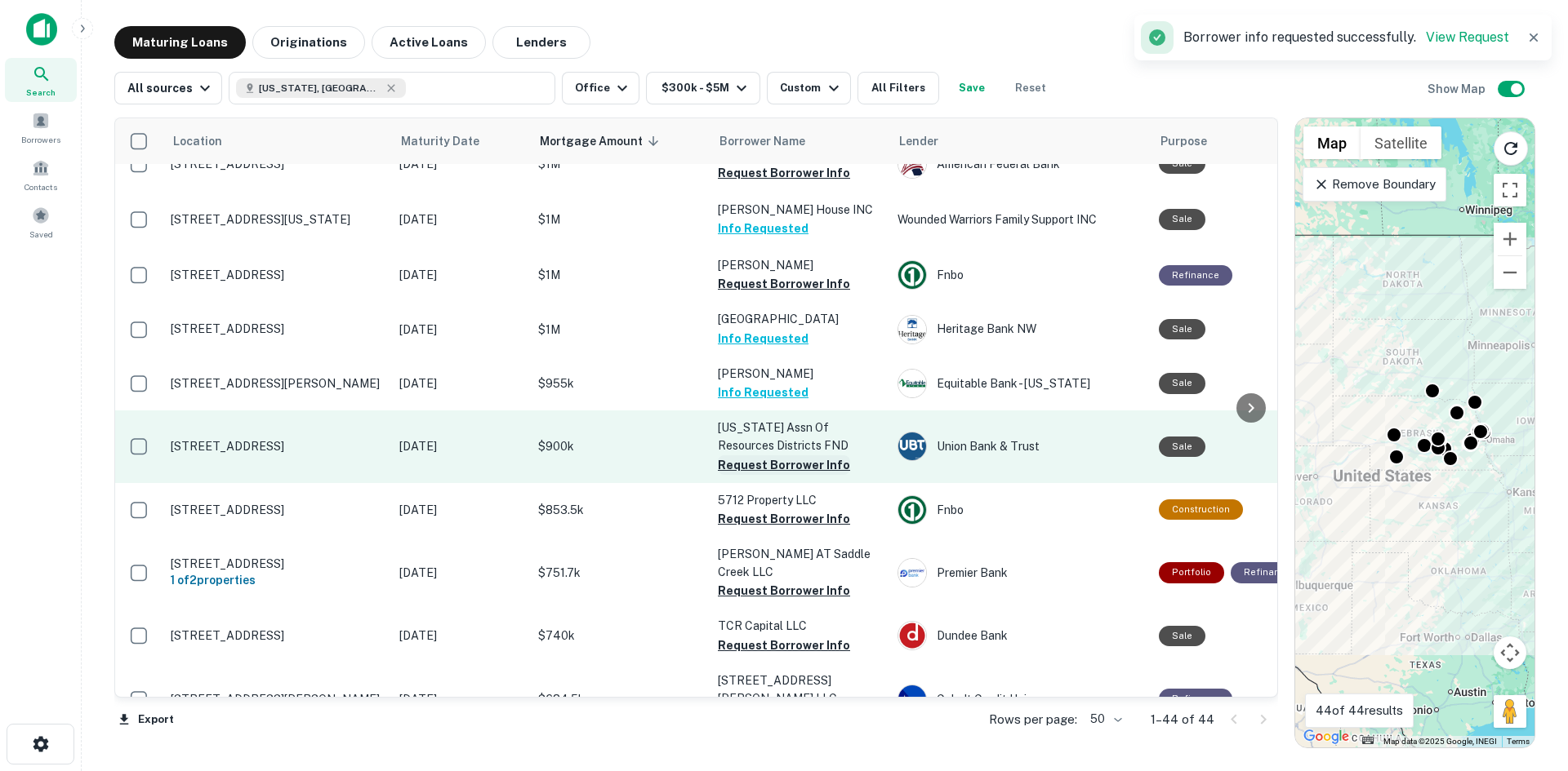
scroll to position [980, 0]
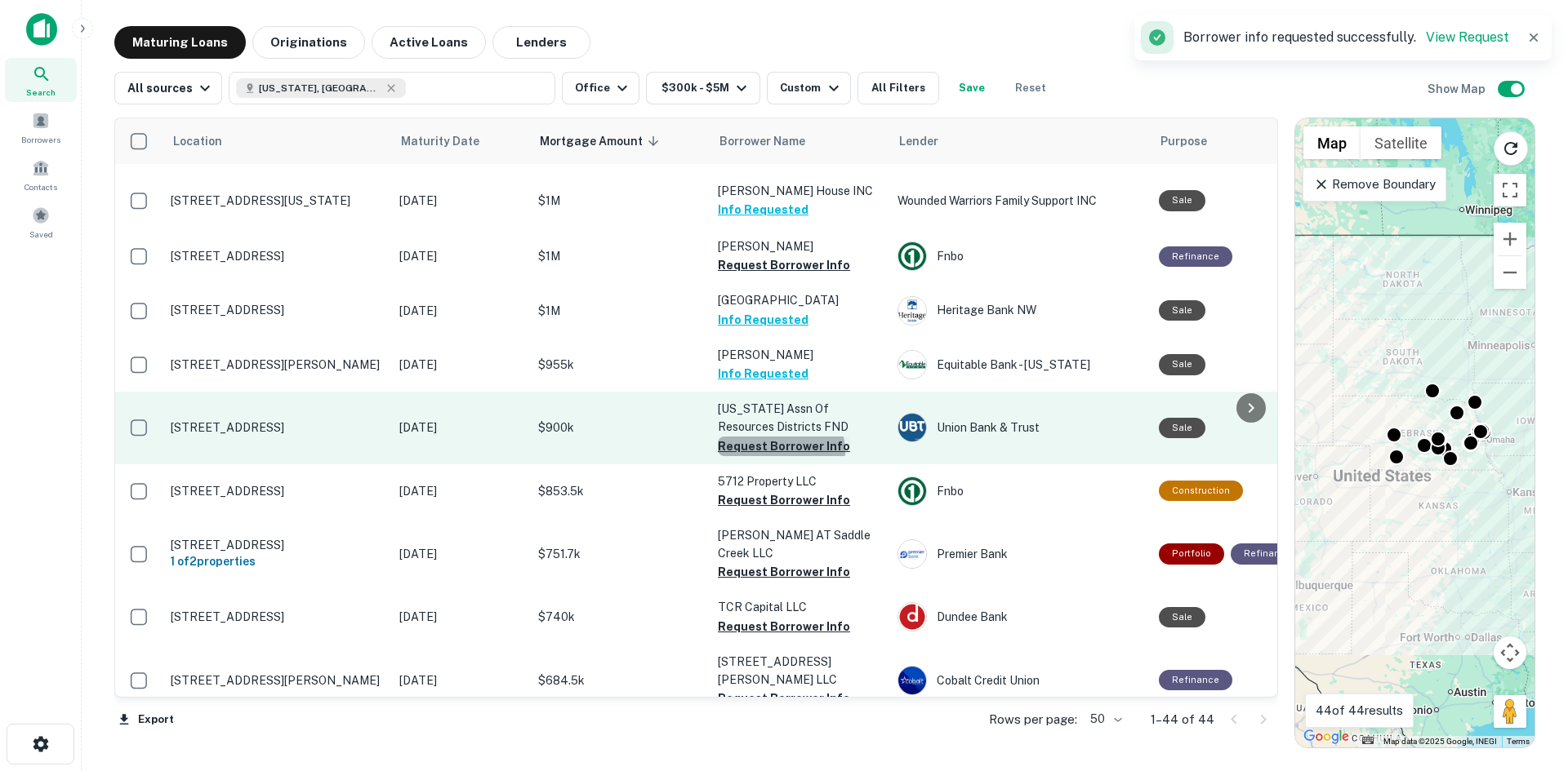
click at [780, 437] on button "Request Borrower Info" at bounding box center [784, 446] width 132 height 20
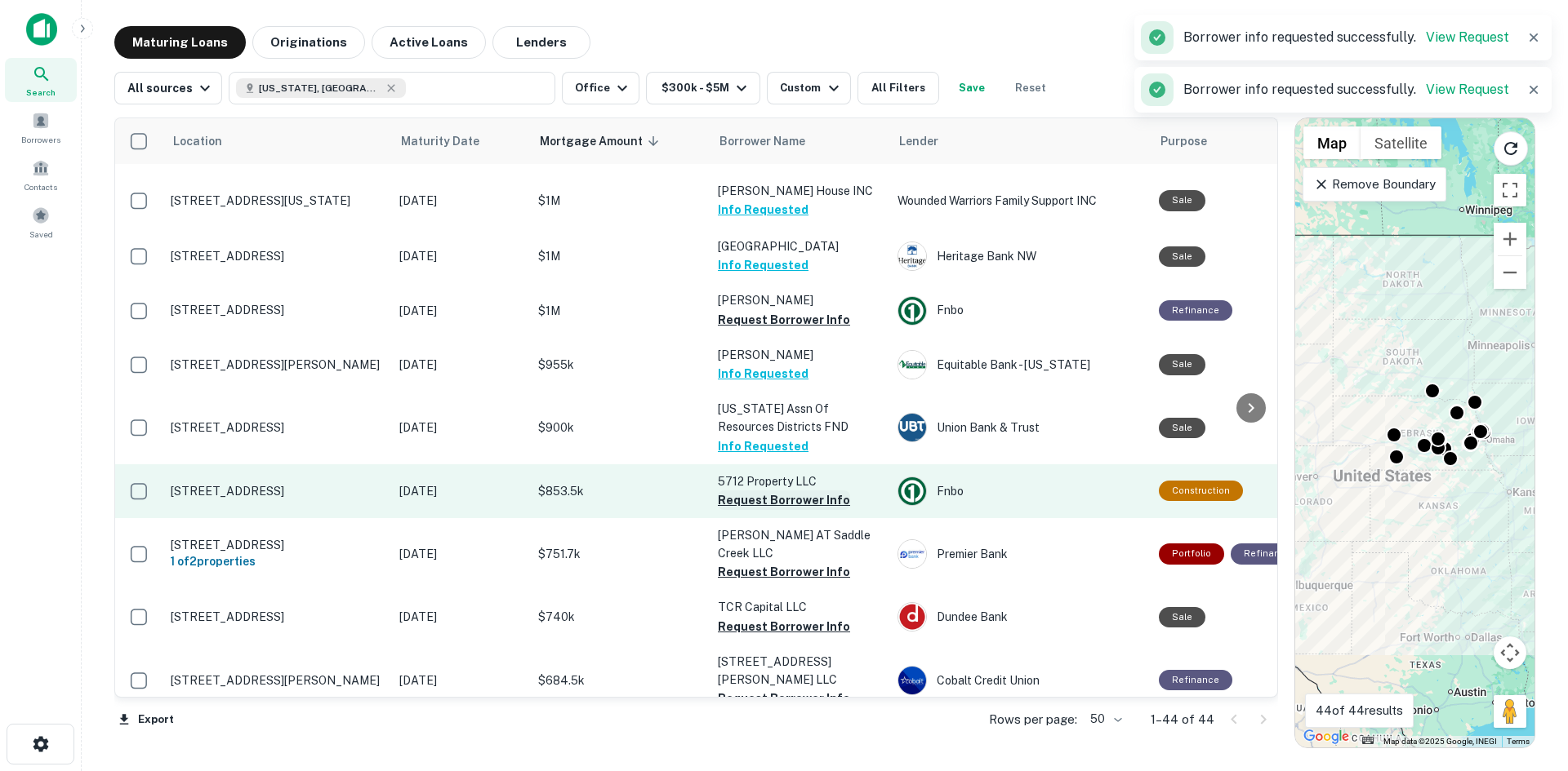
click at [784, 491] on button "Request Borrower Info" at bounding box center [784, 500] width 132 height 20
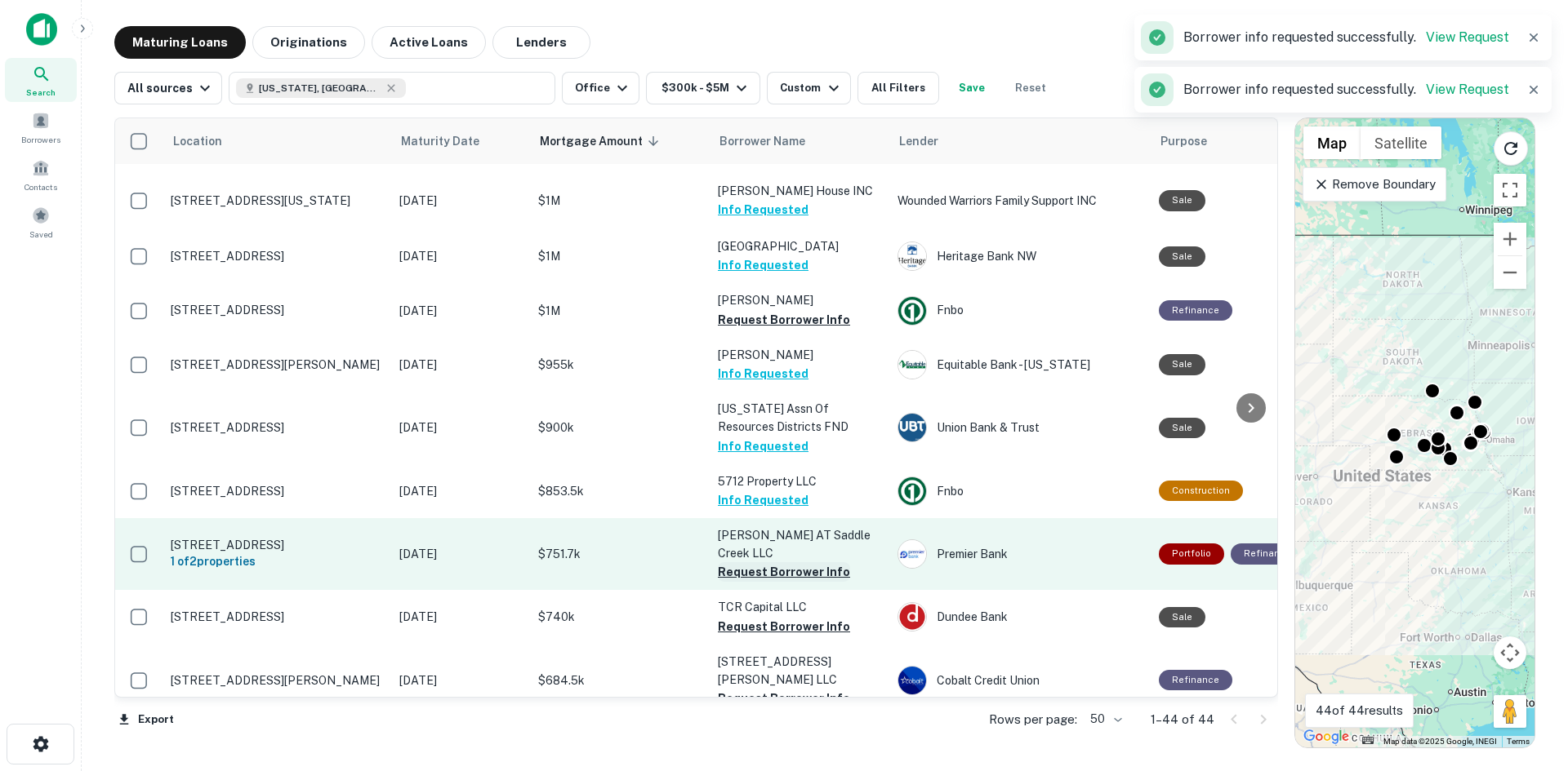
click at [786, 562] on button "Request Borrower Info" at bounding box center [784, 572] width 132 height 20
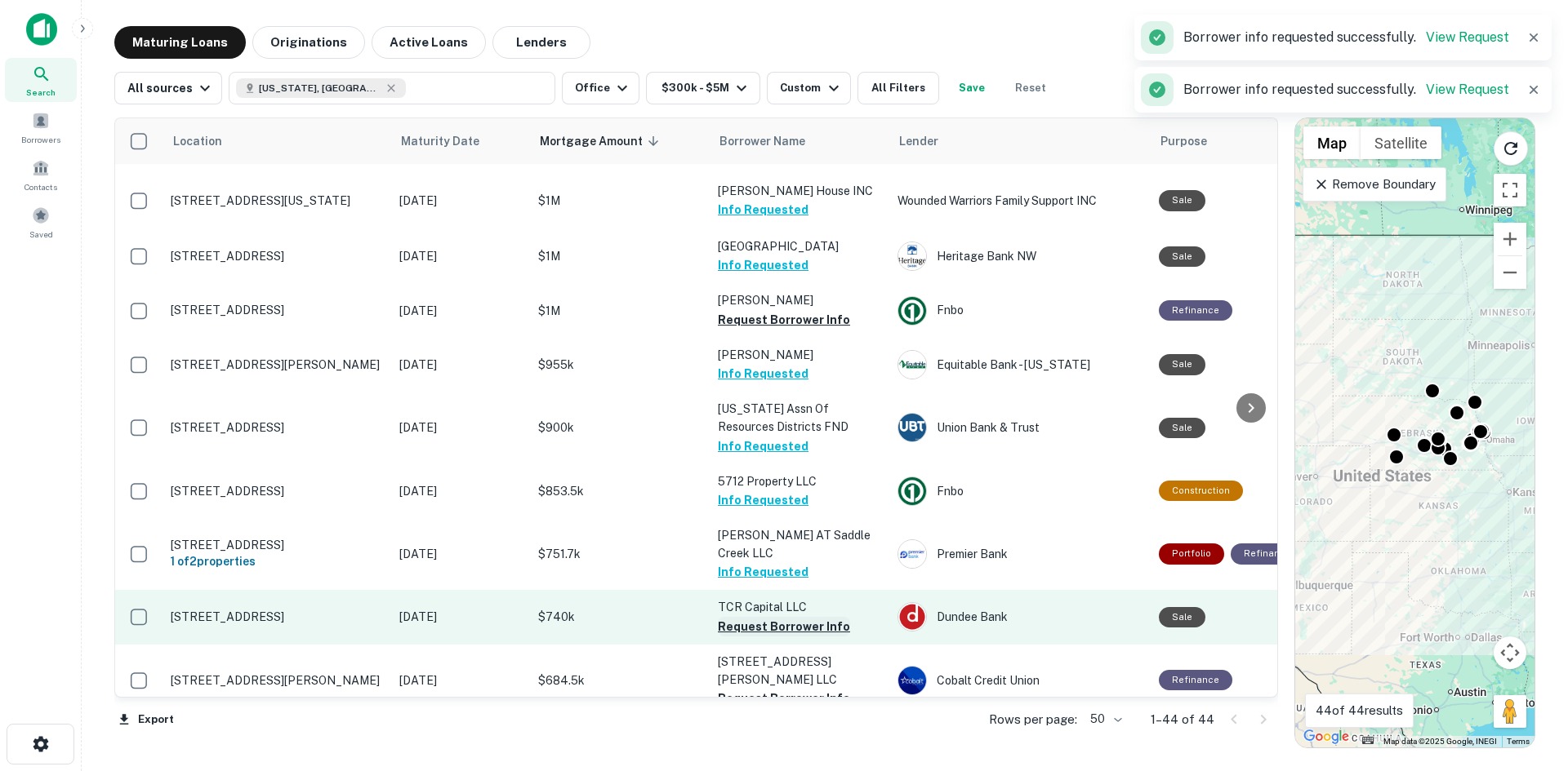
click at [786, 617] on button "Request Borrower Info" at bounding box center [784, 627] width 132 height 20
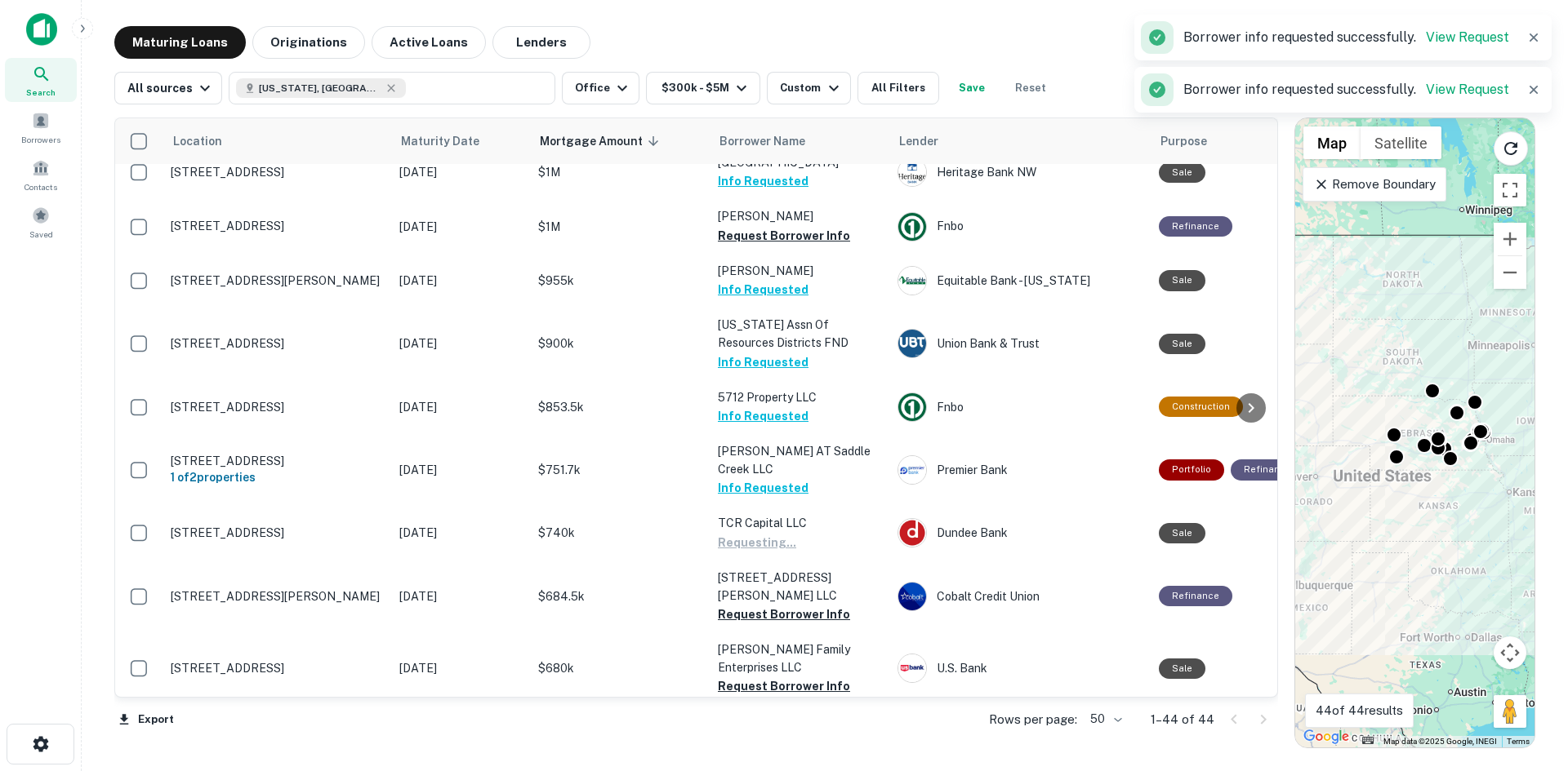
scroll to position [1225, 0]
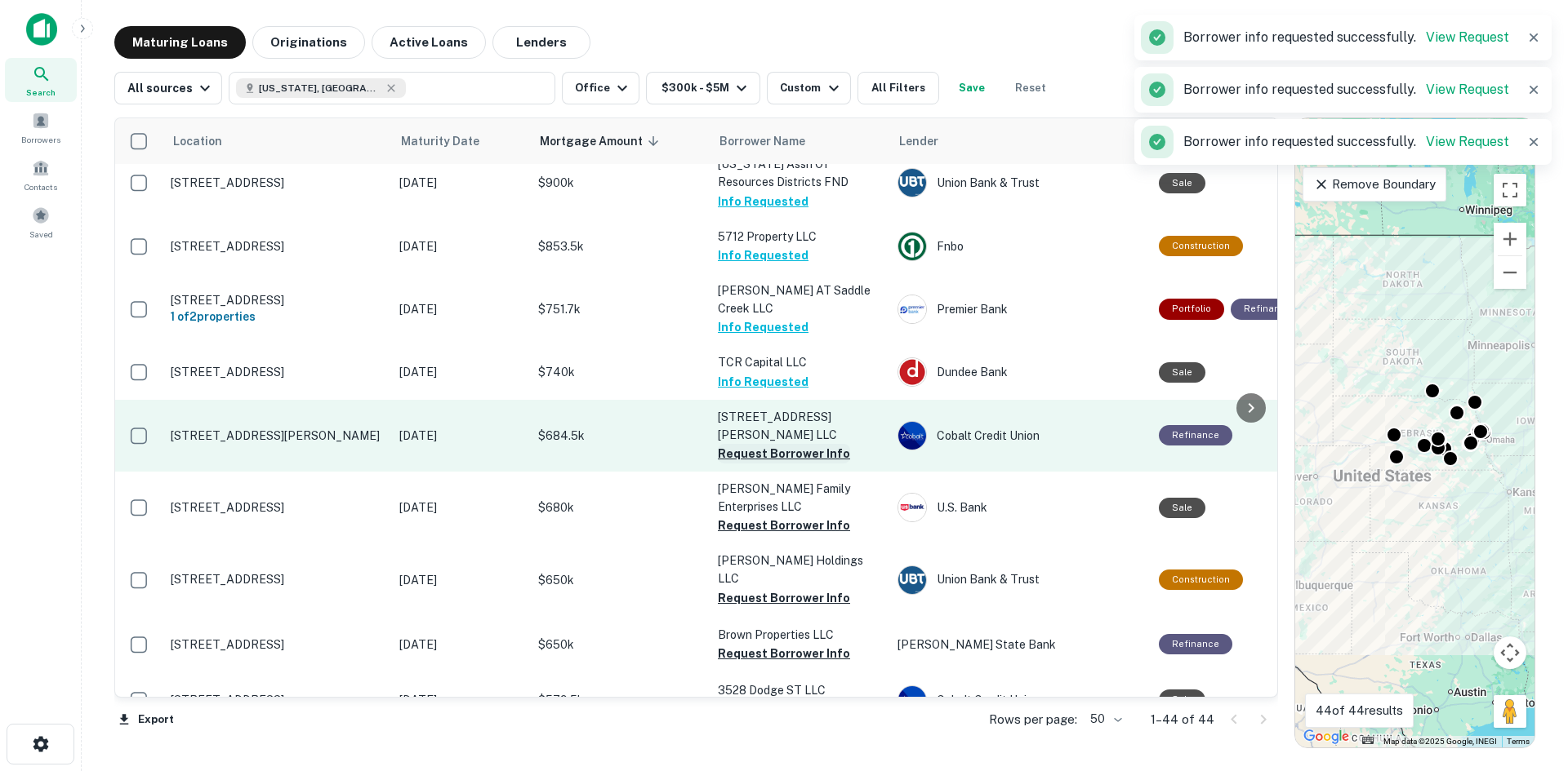
click at [776, 444] on button "Request Borrower Info" at bounding box center [784, 454] width 132 height 20
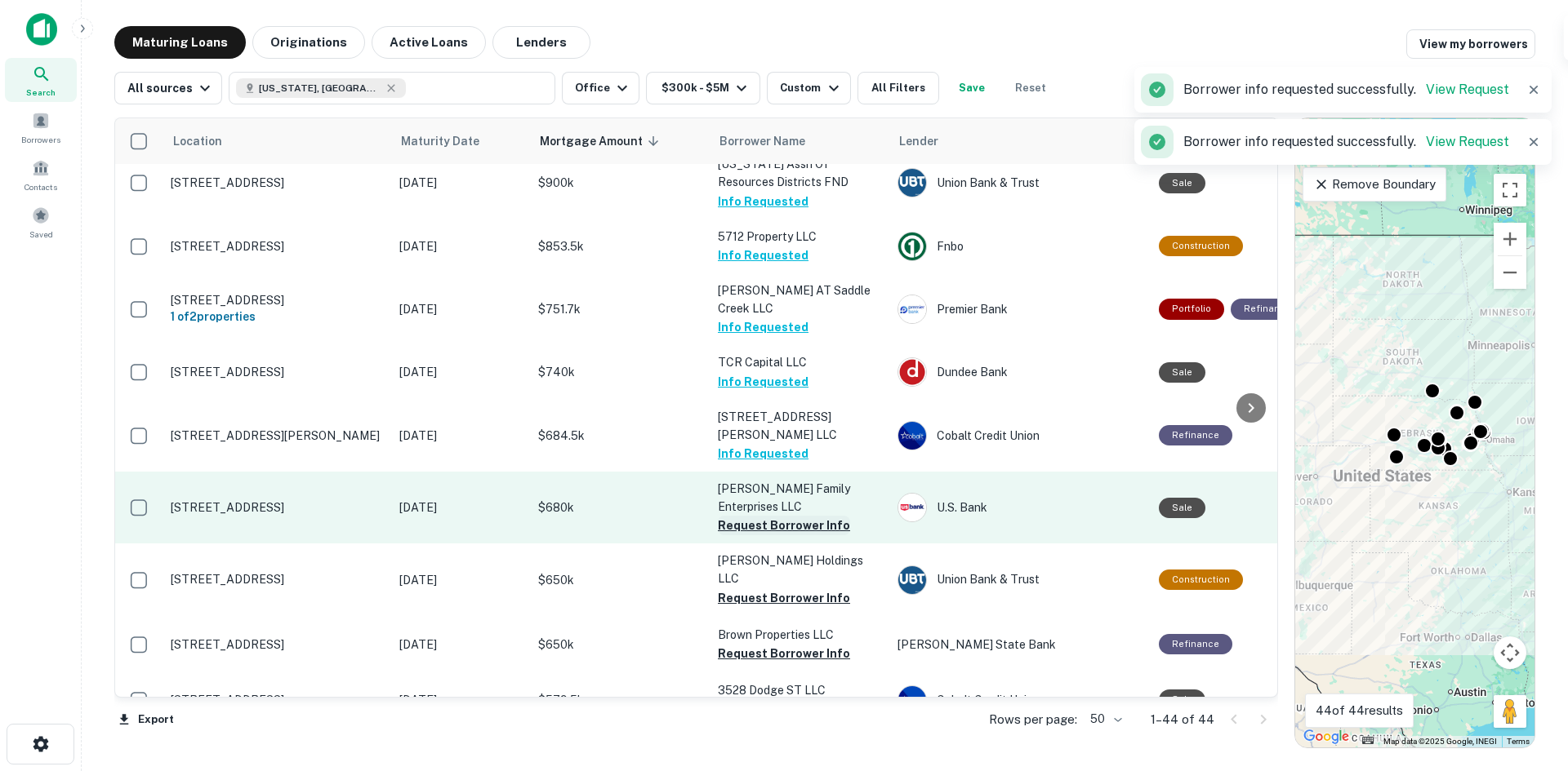
click at [777, 516] on button "Request Borrower Info" at bounding box center [784, 525] width 132 height 20
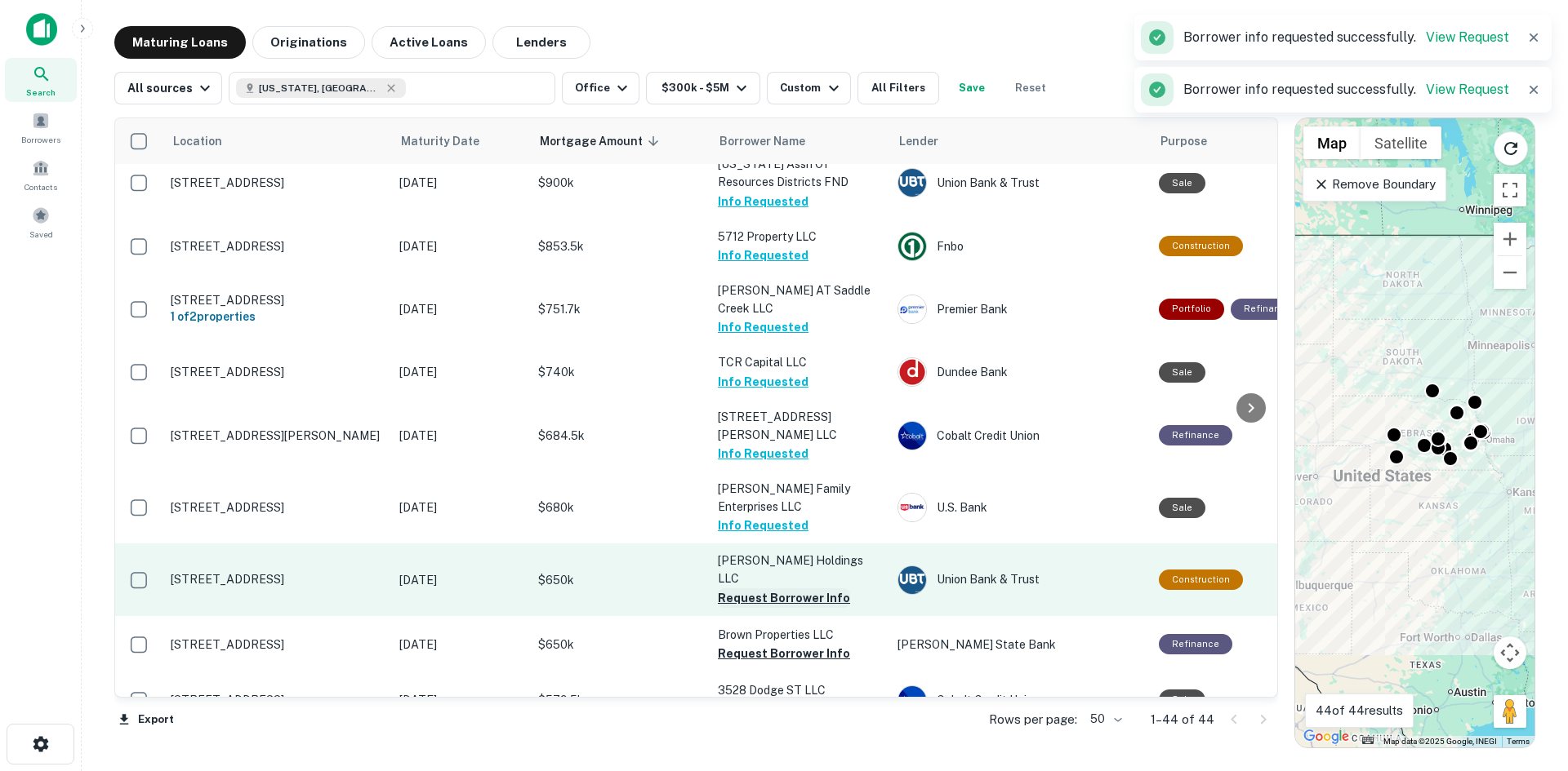
click at [775, 589] on button "Request Borrower Info" at bounding box center [784, 598] width 132 height 20
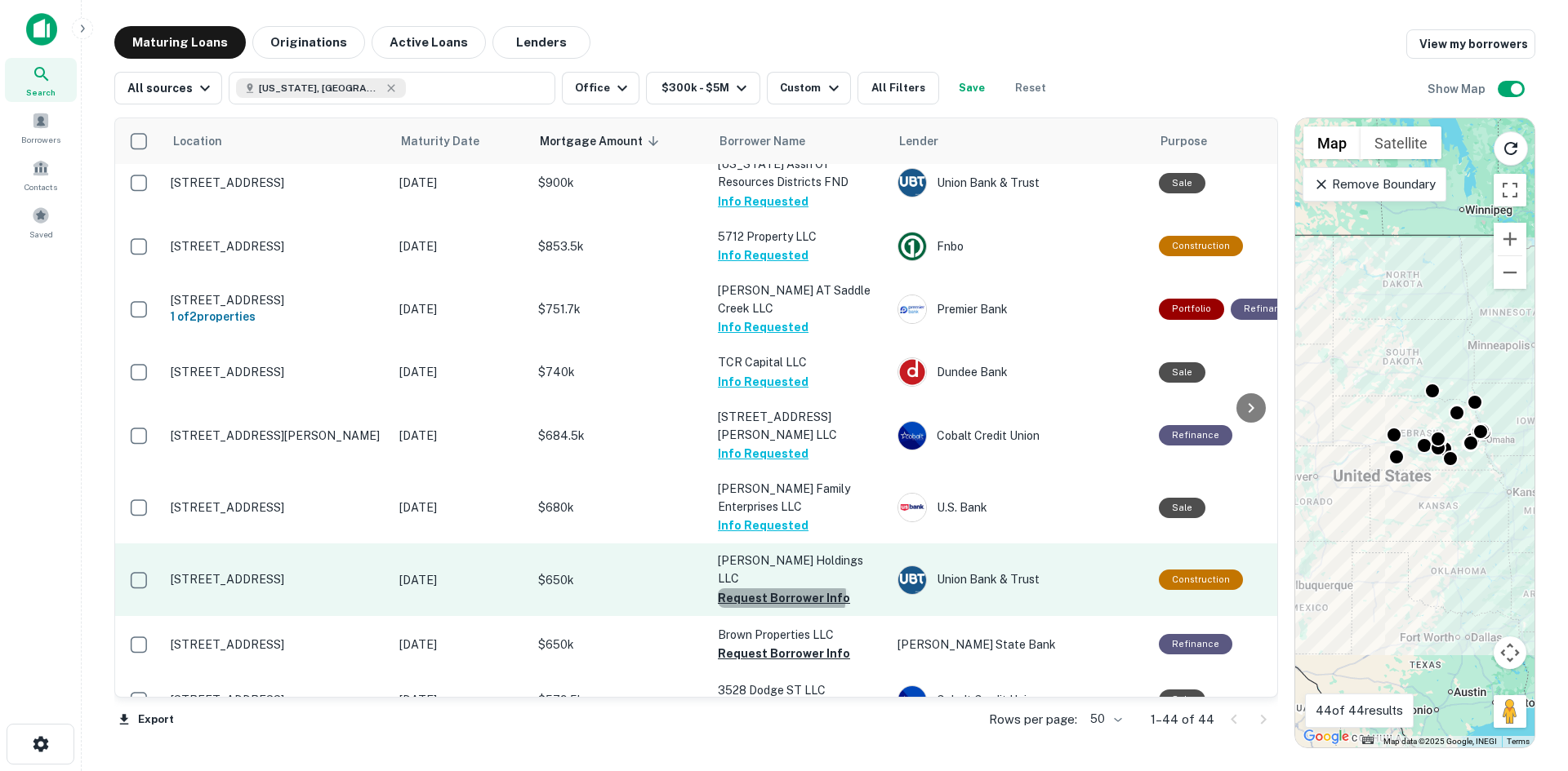
click at [781, 589] on button "Request Borrower Info" at bounding box center [784, 598] width 132 height 20
